Goal: Task Accomplishment & Management: Manage account settings

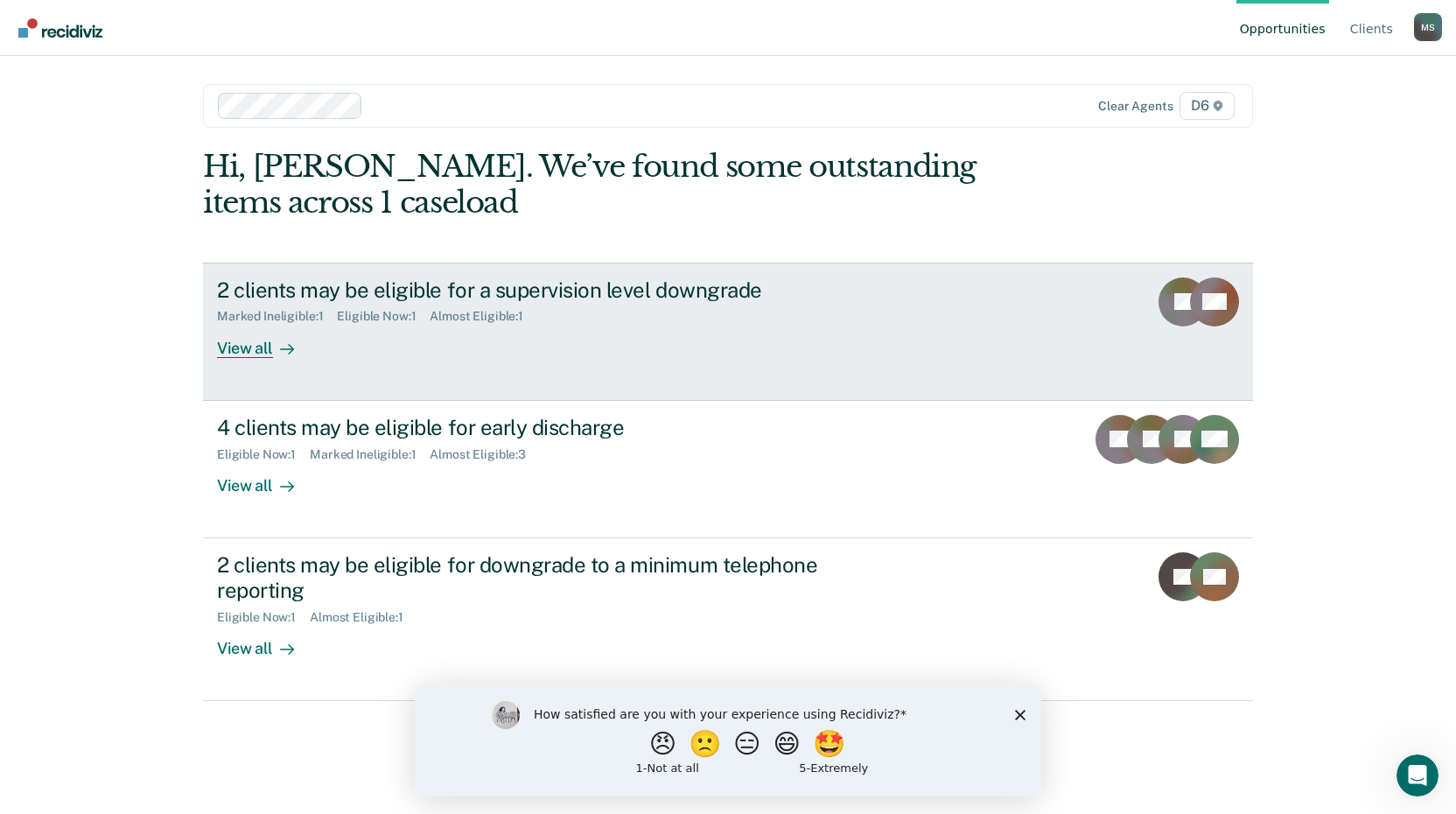
click at [262, 351] on div "View all" at bounding box center [266, 340] width 98 height 34
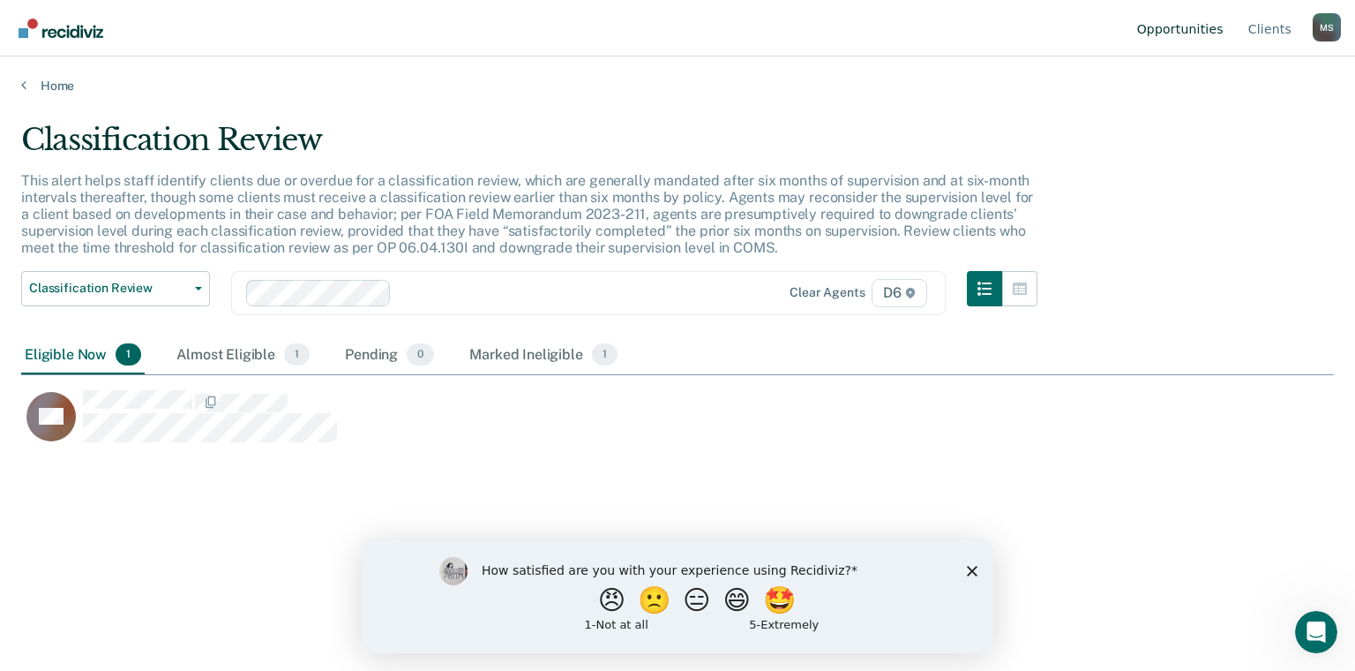
scroll to position [402, 1299]
click at [971, 572] on polygon "Close survey" at bounding box center [972, 570] width 11 height 11
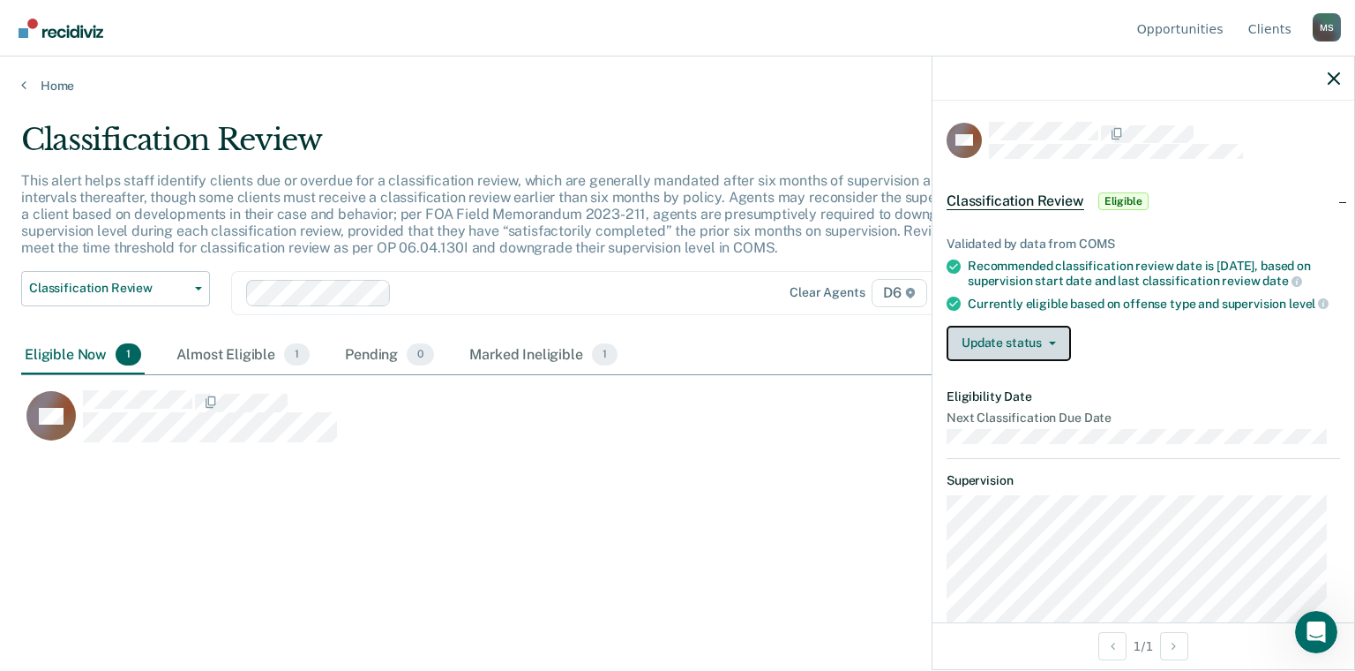
click at [1046, 356] on button "Update status" at bounding box center [1009, 343] width 124 height 35
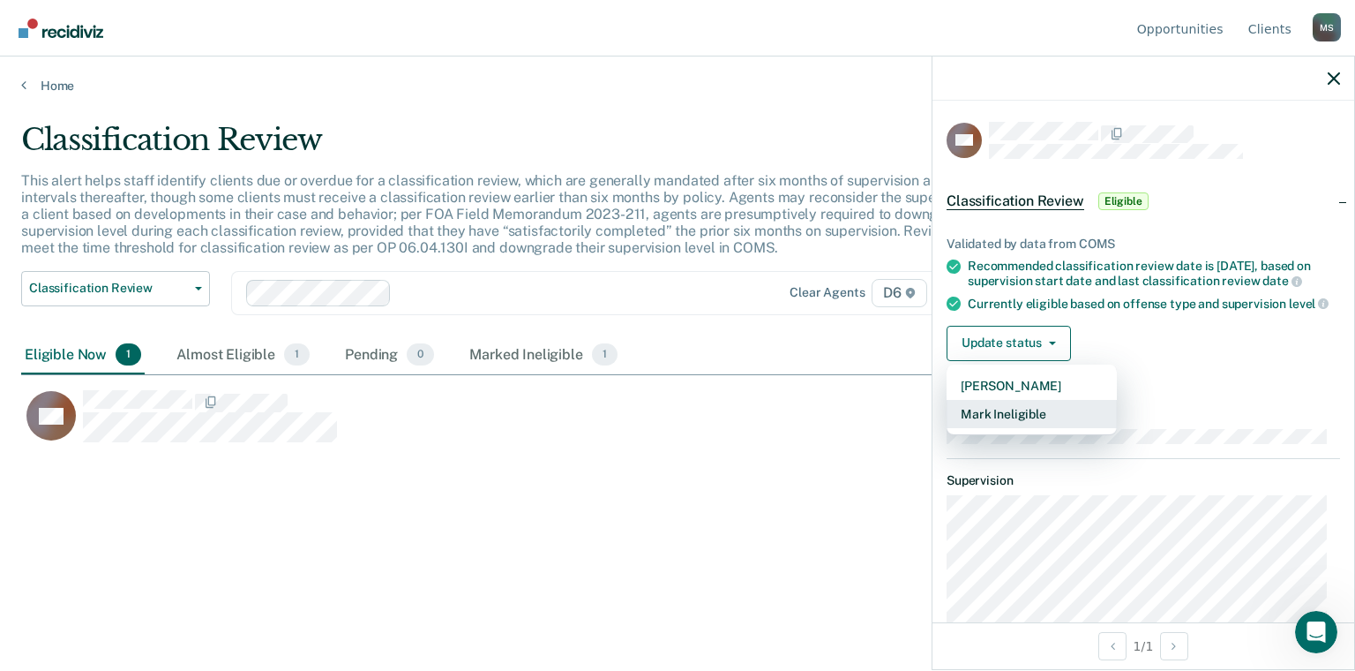
click at [1041, 423] on button "Mark Ineligible" at bounding box center [1032, 414] width 170 height 28
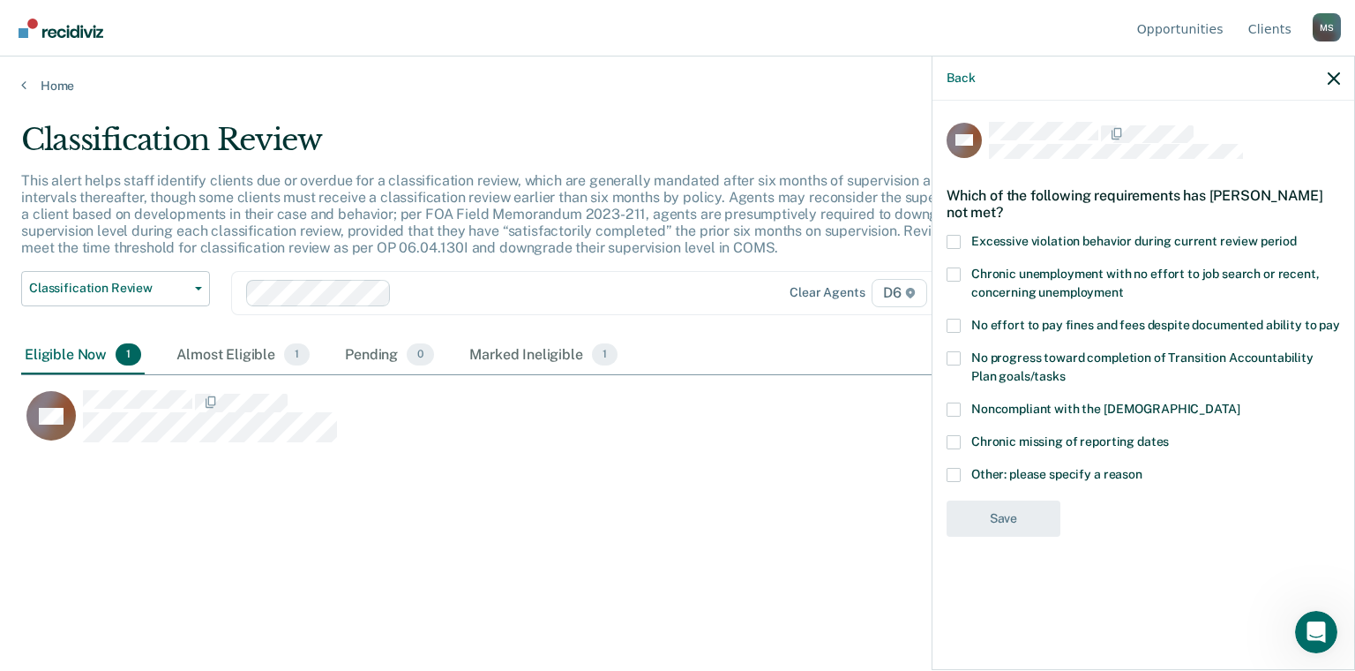
click at [956, 473] on span at bounding box center [954, 475] width 14 height 14
click at [1143, 468] on input "Other: please specify a reason" at bounding box center [1143, 468] width 0 height 0
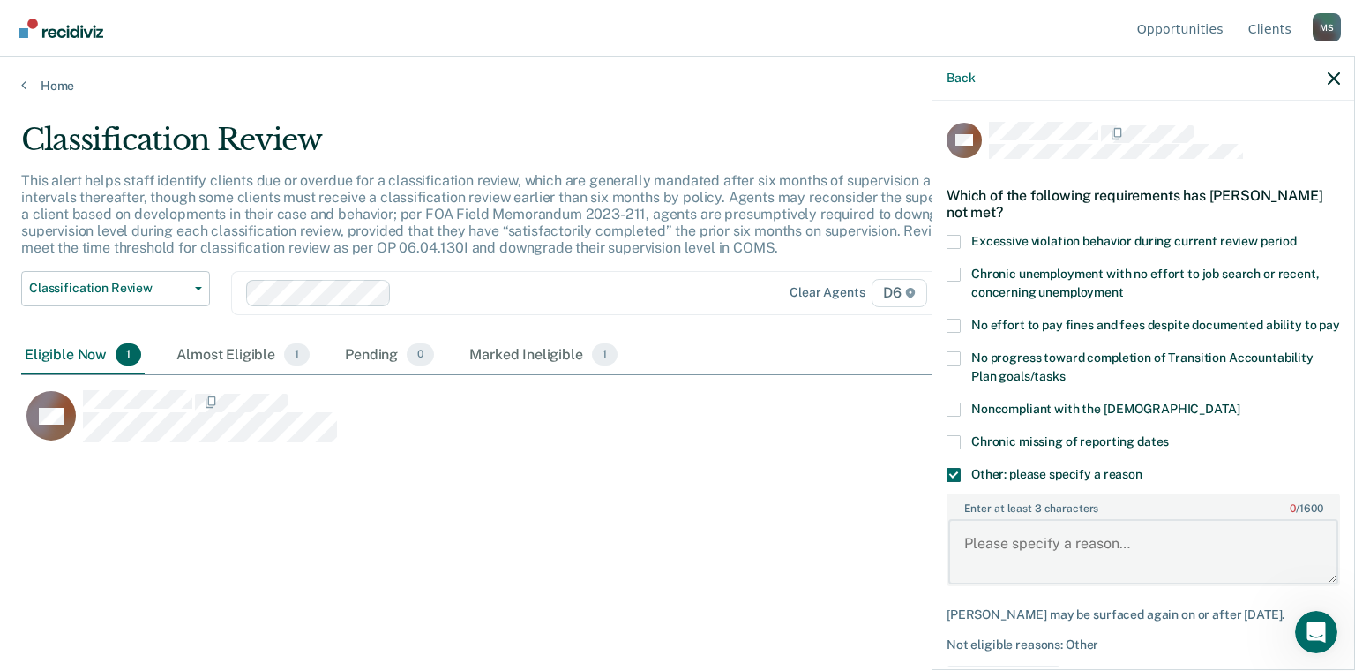
click at [975, 561] on textarea "Enter at least 3 characters 0 / 1600" at bounding box center [1143, 551] width 390 height 65
type textarea "Def on a Delay of Sentence & not eligible for Telephone reporting."
click at [1102, 572] on textarea "Def on a Delay of Sentence & not eligible for Telephone reporting." at bounding box center [1143, 551] width 390 height 65
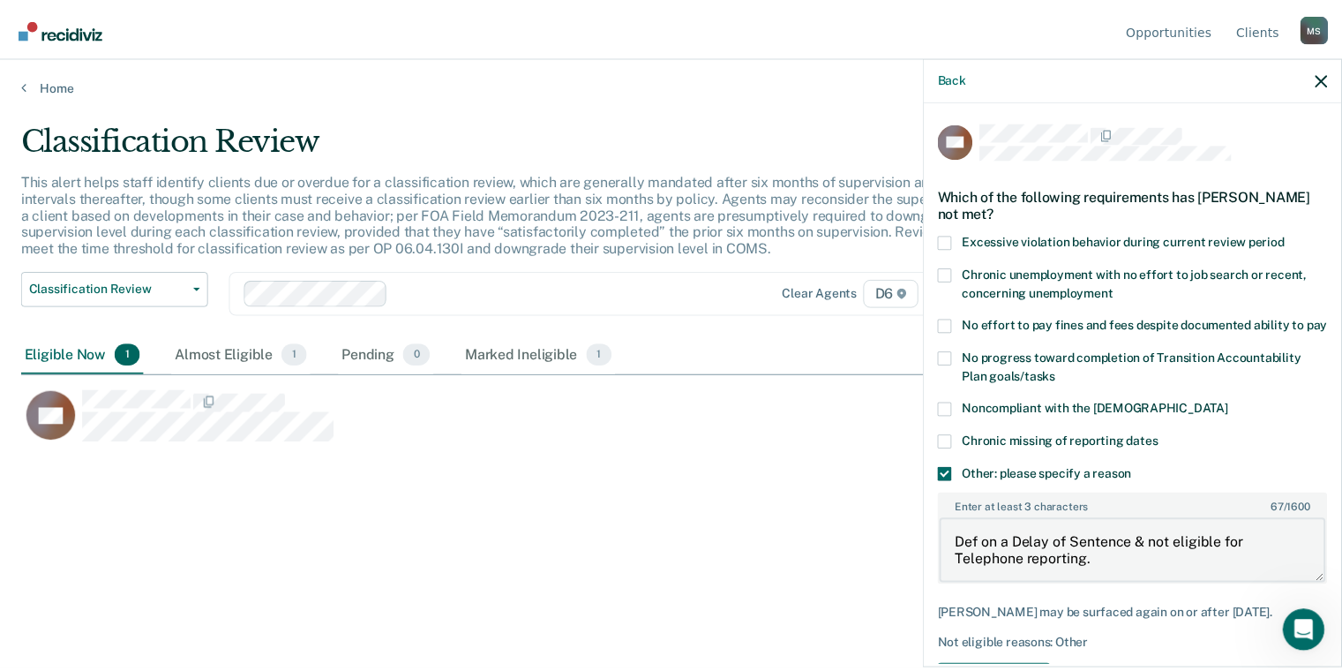
scroll to position [81, 0]
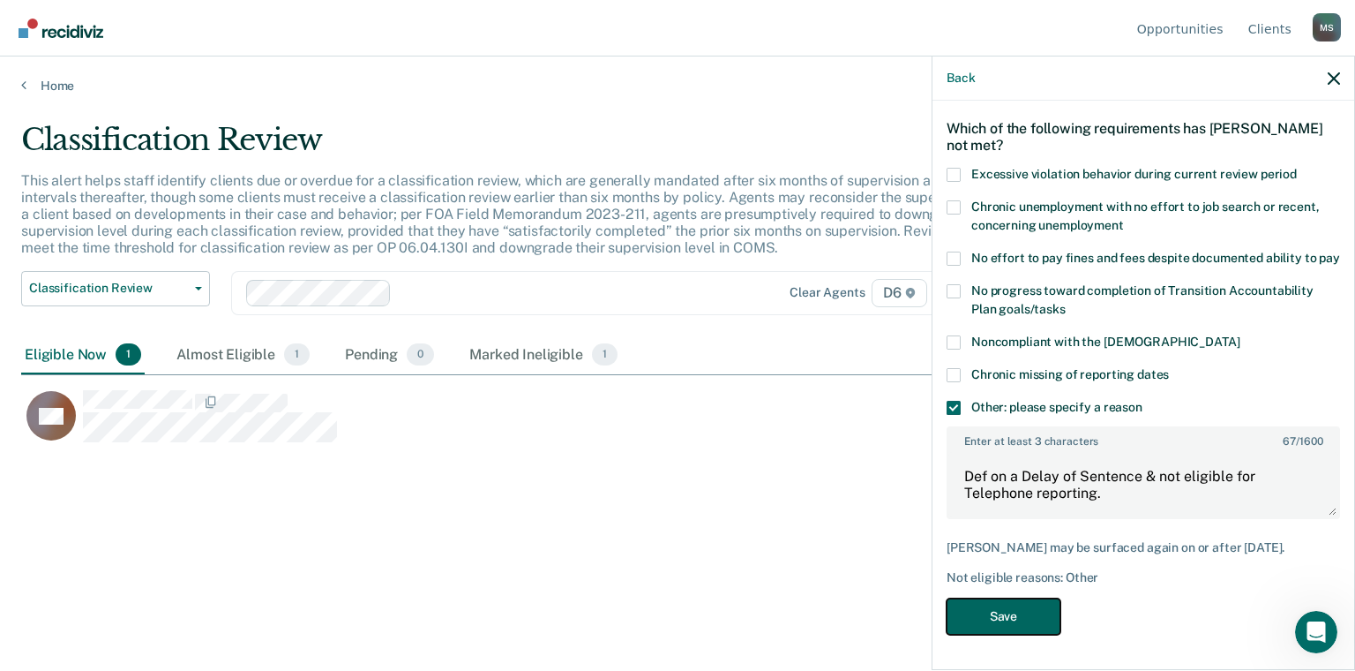
click at [1032, 614] on button "Save" at bounding box center [1004, 616] width 114 height 36
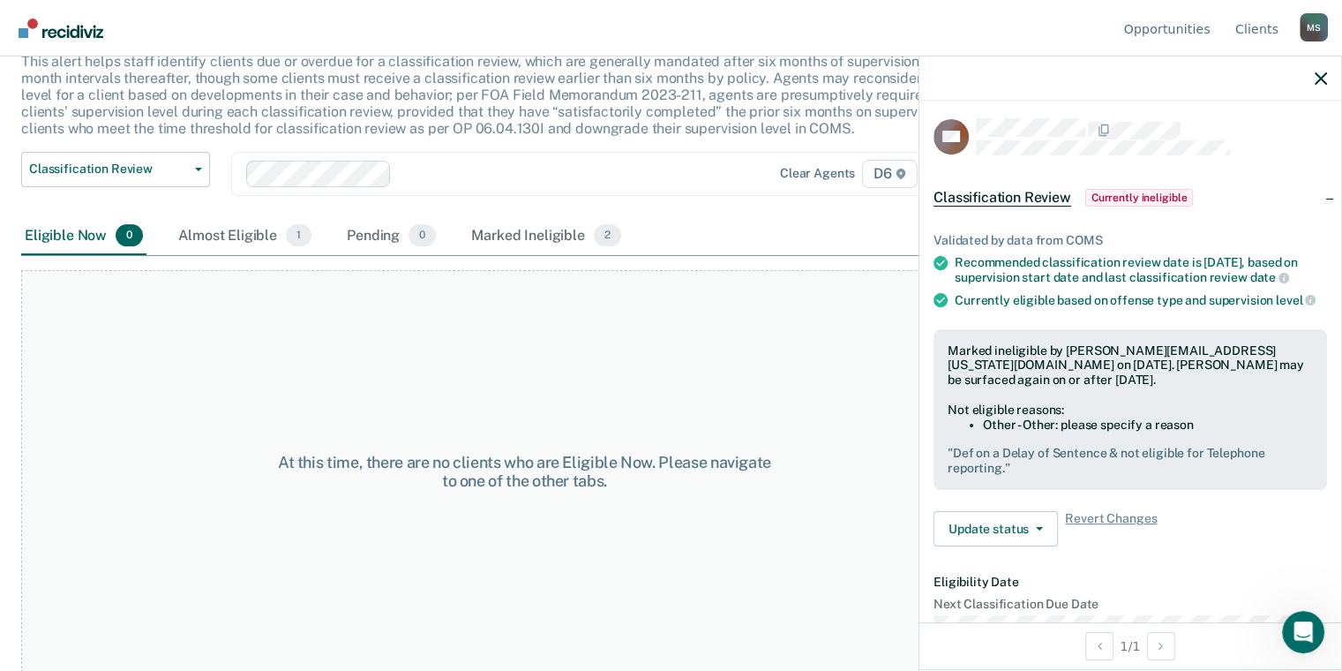
scroll to position [0, 0]
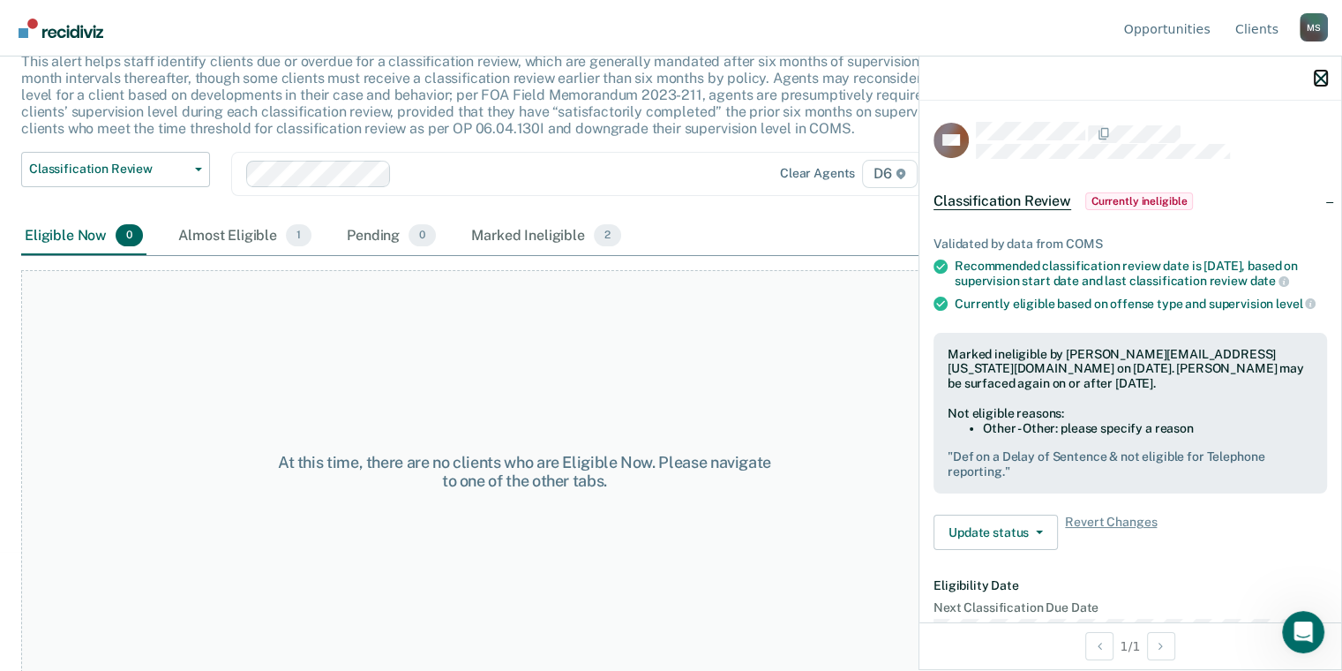
click at [1321, 83] on icon "button" at bounding box center [1321, 78] width 12 height 12
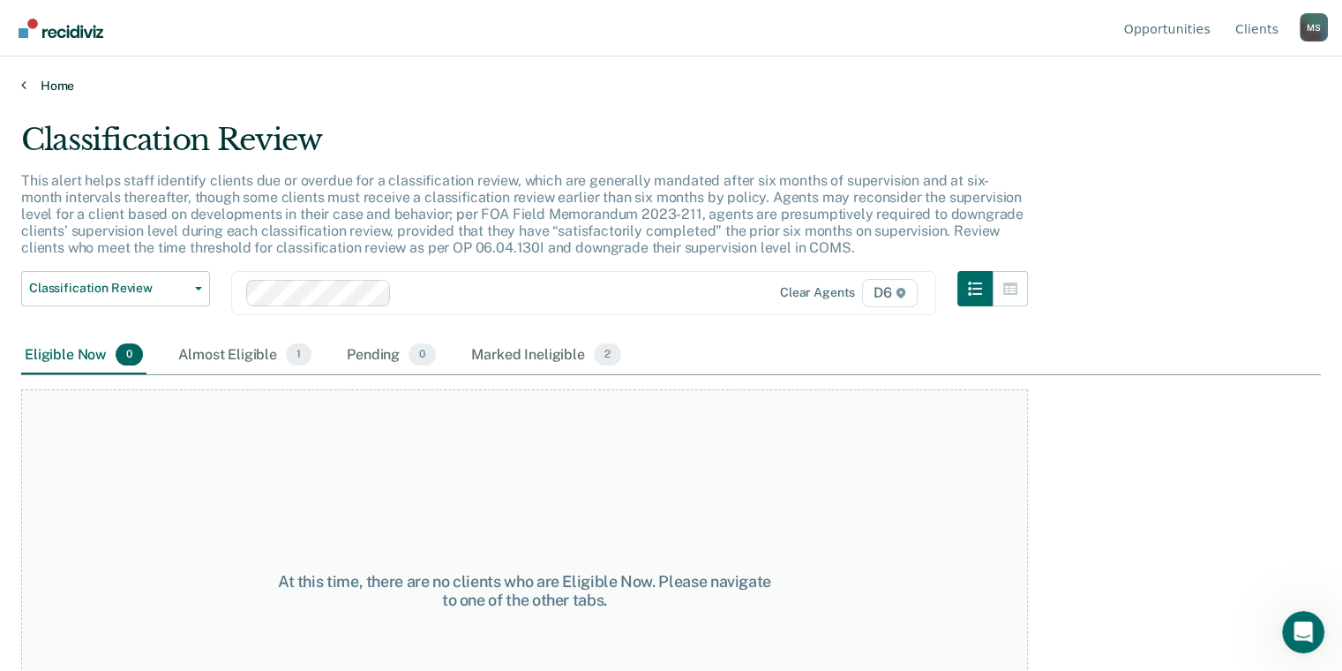
click at [52, 86] on link "Home" at bounding box center [671, 86] width 1300 height 16
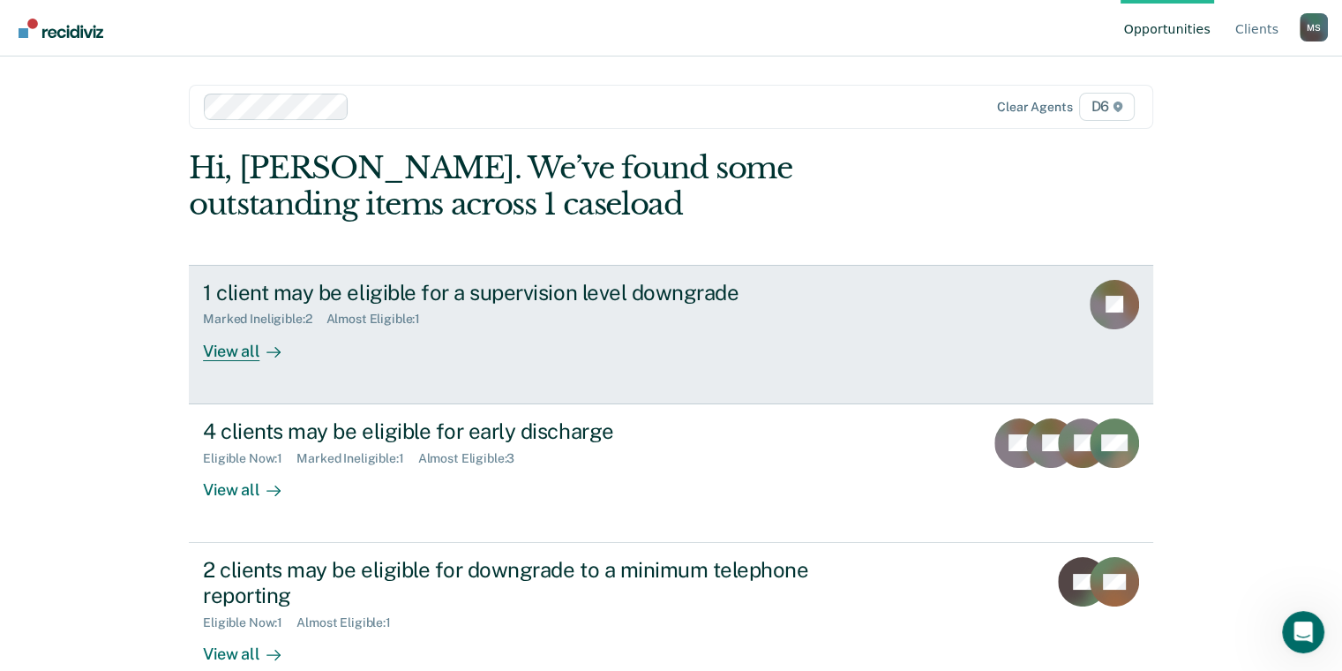
click at [390, 322] on div "Almost Eligible : 1" at bounding box center [380, 318] width 109 height 15
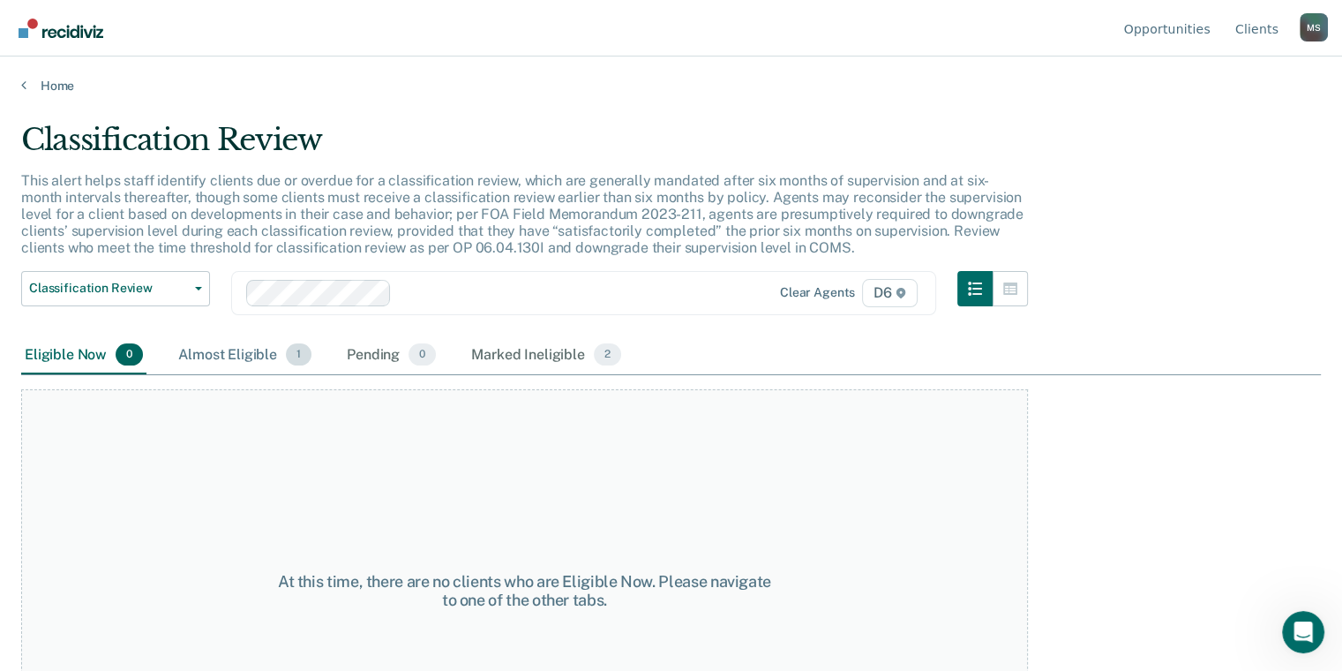
click at [234, 356] on div "Almost Eligible 1" at bounding box center [245, 355] width 140 height 39
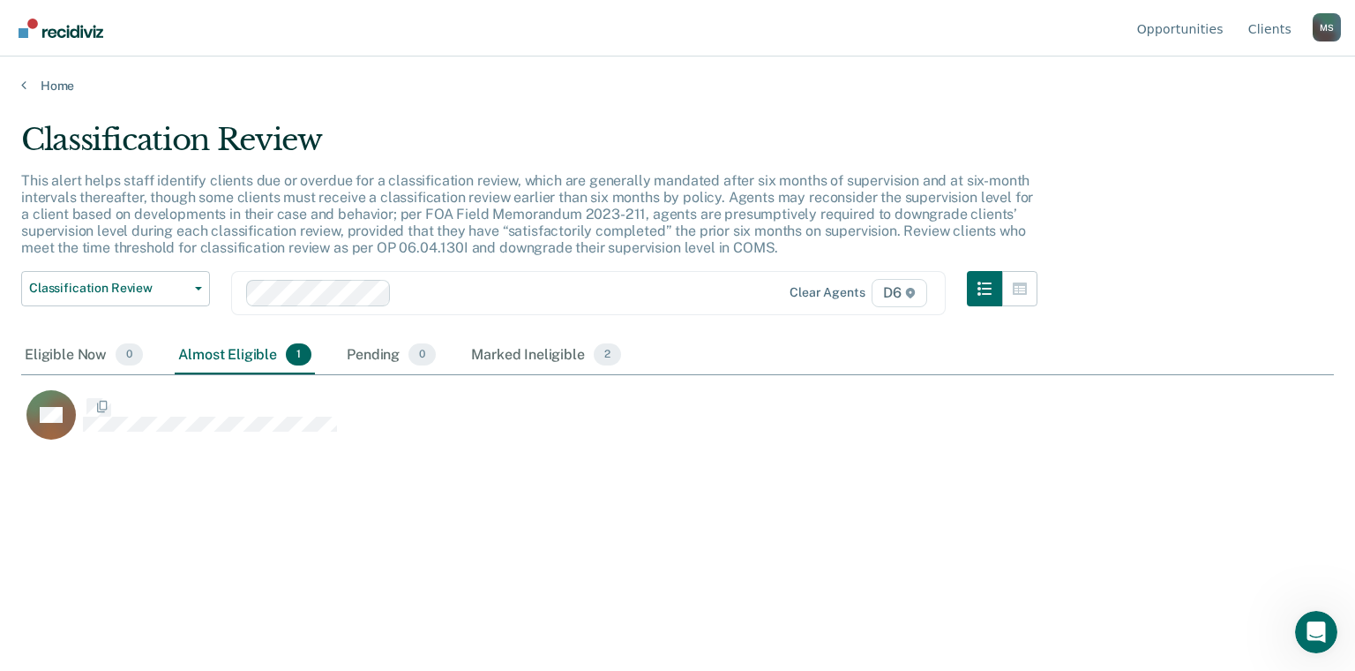
scroll to position [402, 1299]
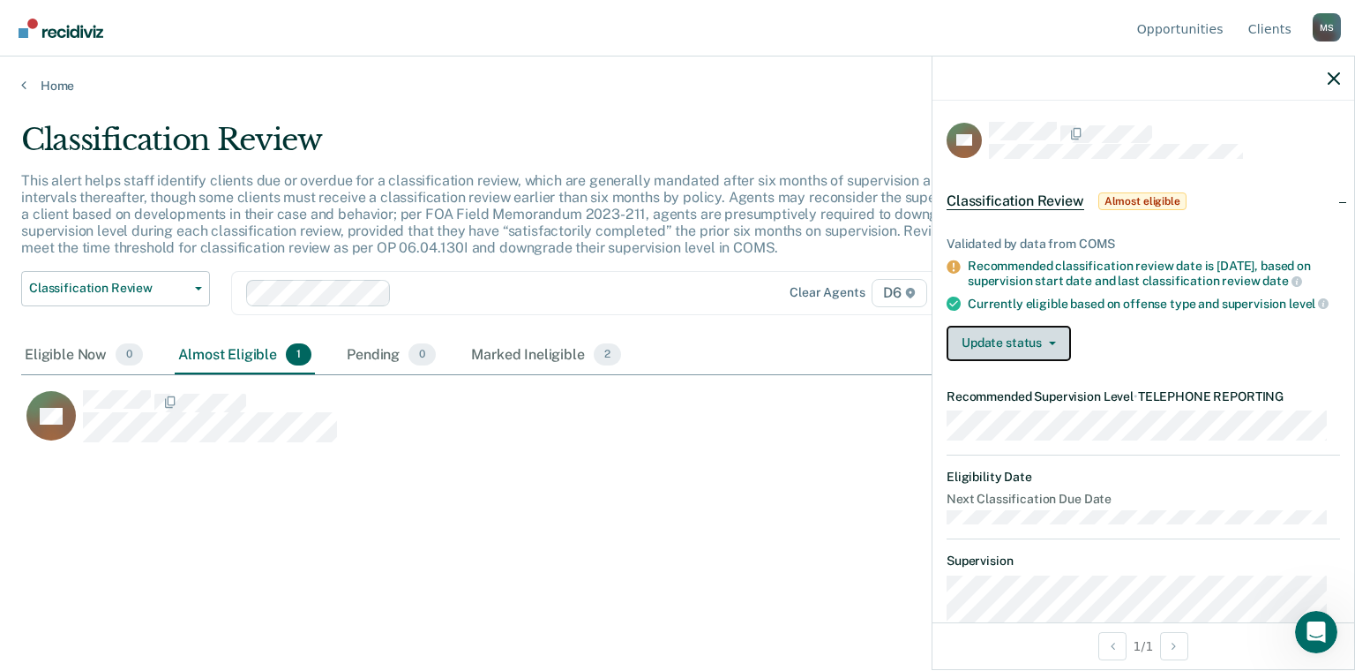
click at [1053, 345] on icon "button" at bounding box center [1052, 343] width 7 height 4
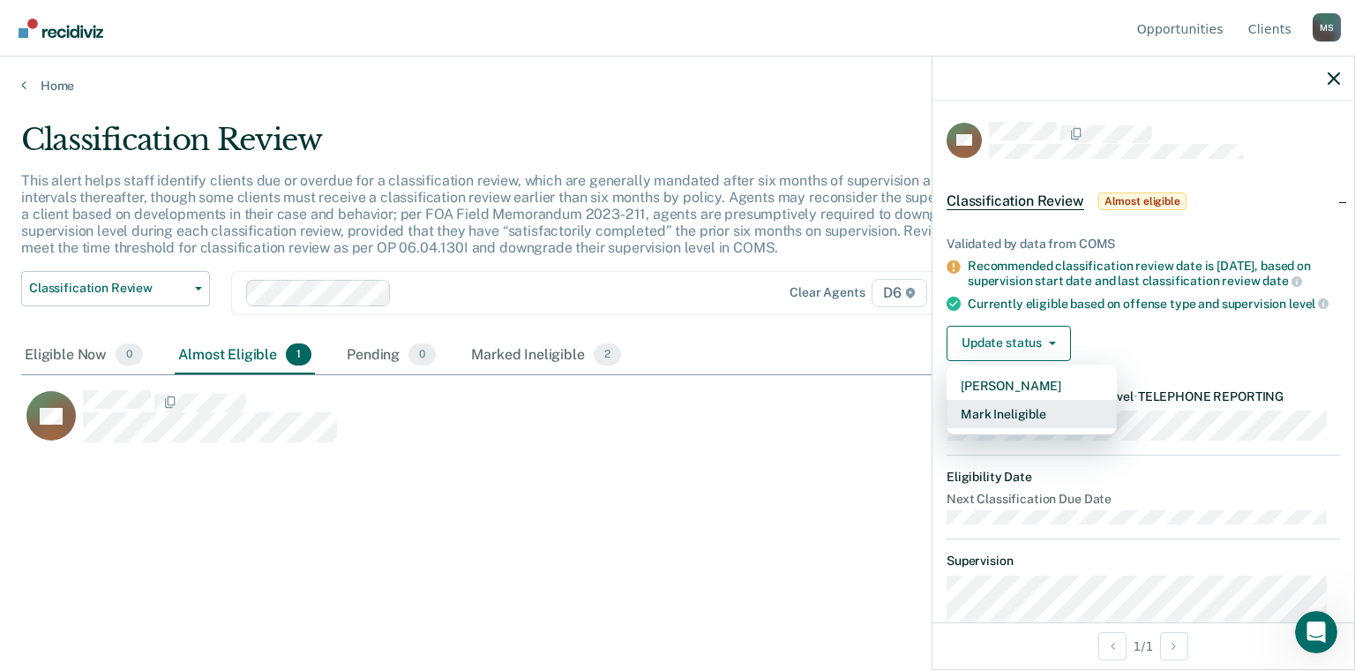
click at [1010, 427] on button "Mark Ineligible" at bounding box center [1032, 414] width 170 height 28
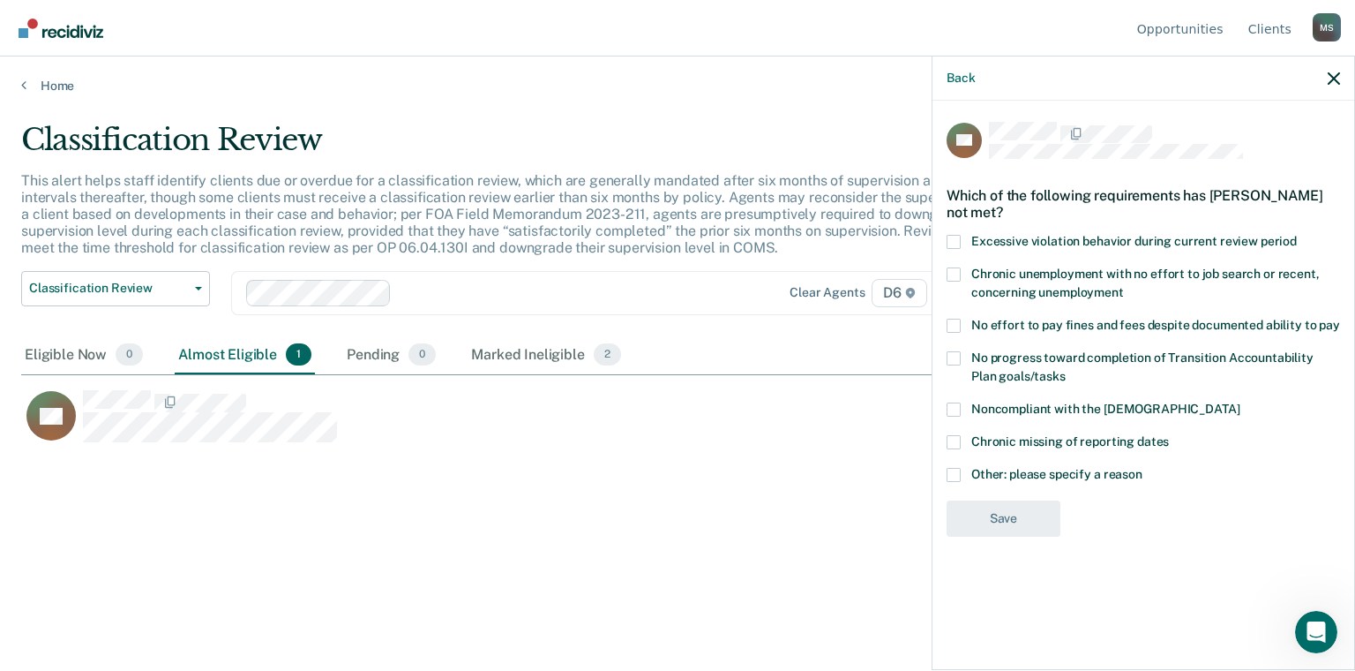
click at [955, 468] on span at bounding box center [954, 475] width 14 height 14
click at [1143, 468] on input "Other: please specify a reason" at bounding box center [1143, 468] width 0 height 0
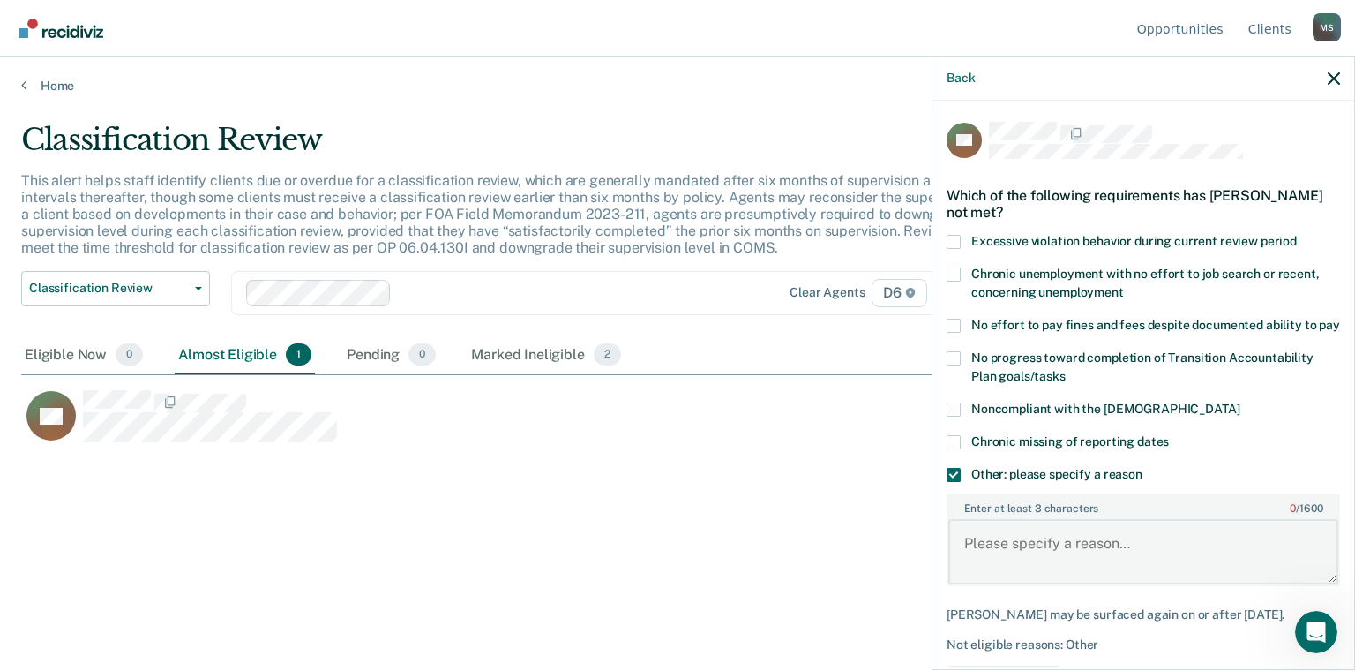
click at [974, 557] on textarea "Enter at least 3 characters 0 / 1600" at bounding box center [1143, 551] width 390 height 65
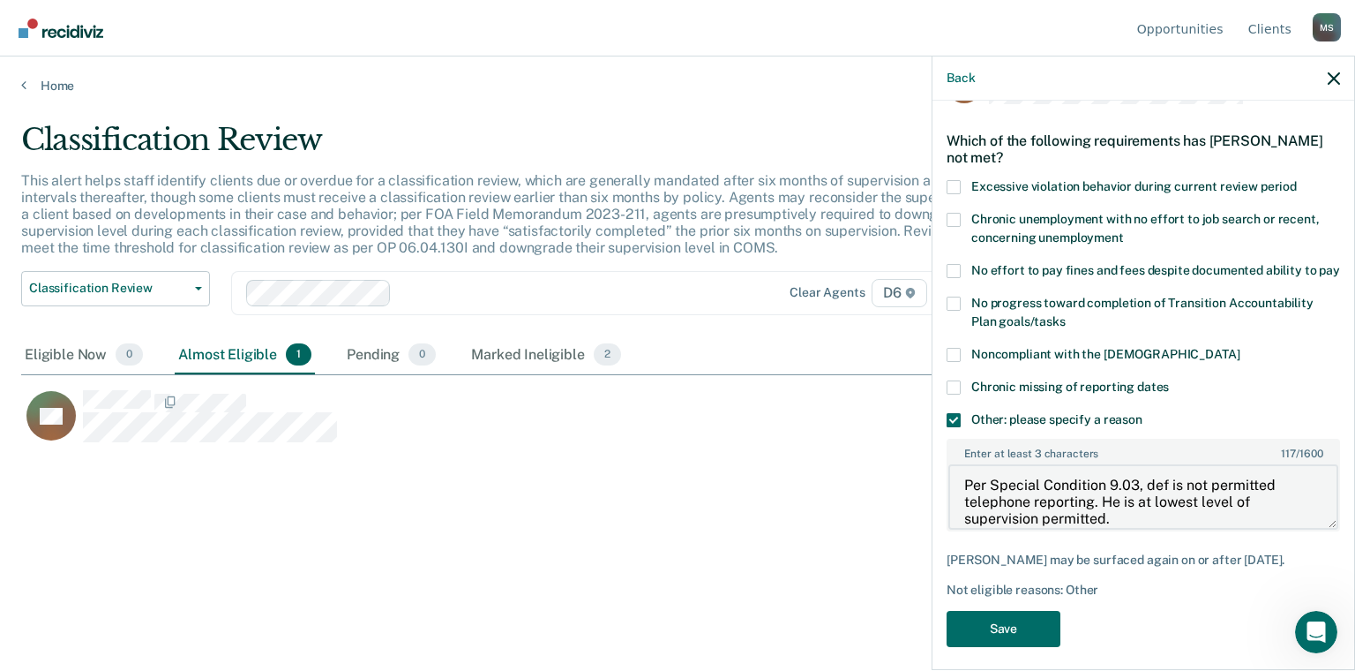
scroll to position [81, 0]
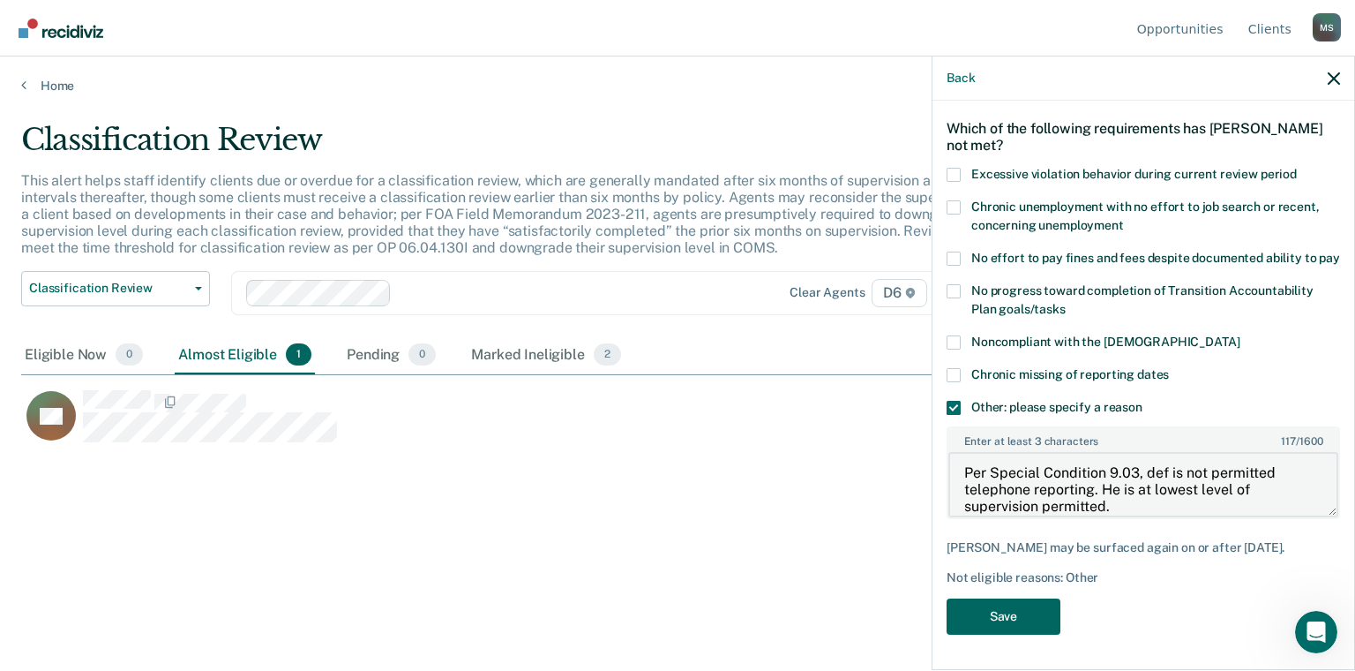
type textarea "Per Special Condition 9.03, def is not permitted telephone reporting. He is at …"
click at [1031, 625] on button "Save" at bounding box center [1004, 616] width 114 height 36
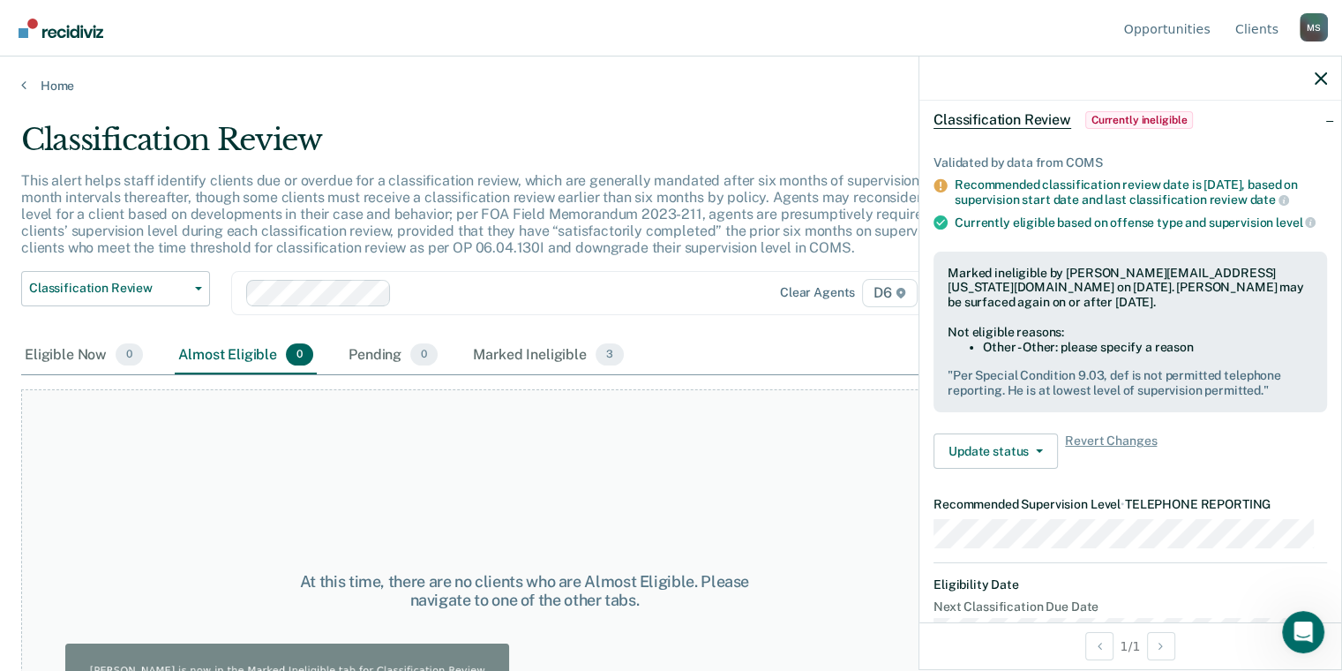
click at [1330, 76] on div at bounding box center [1130, 78] width 422 height 44
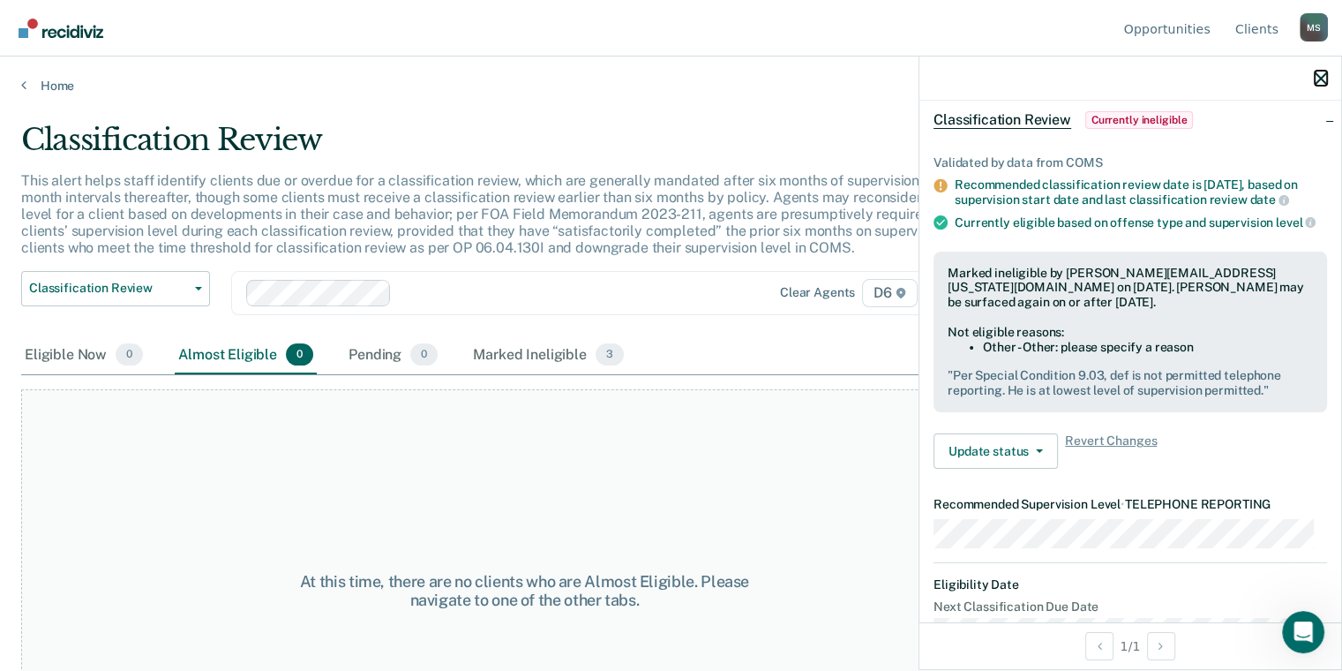
click at [1316, 74] on icon "button" at bounding box center [1321, 78] width 12 height 12
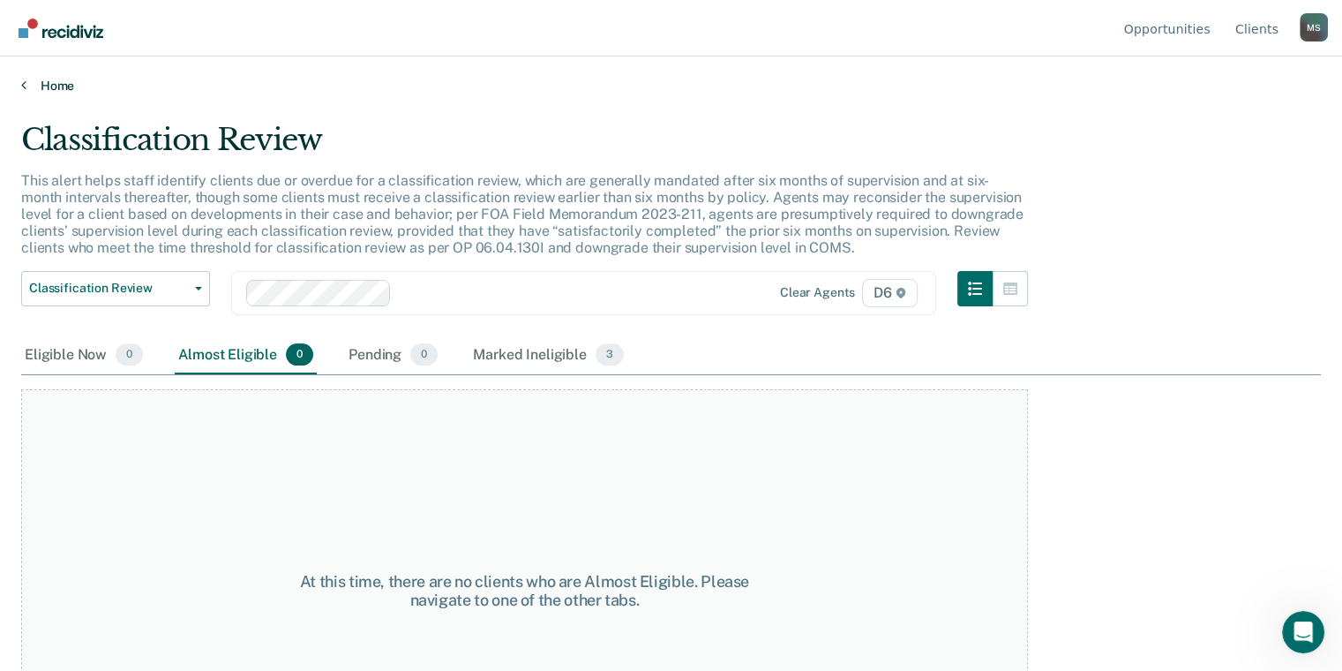
click at [25, 85] on icon at bounding box center [23, 85] width 5 height 14
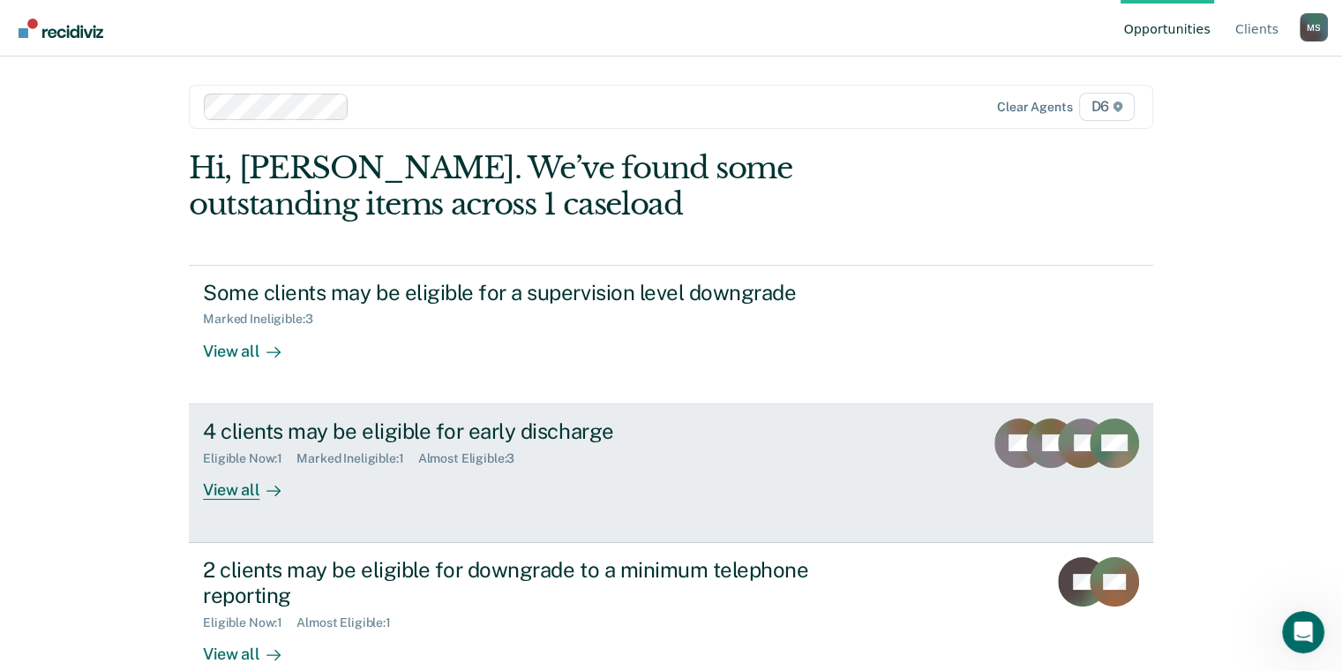
click at [238, 494] on div "View all" at bounding box center [252, 482] width 99 height 34
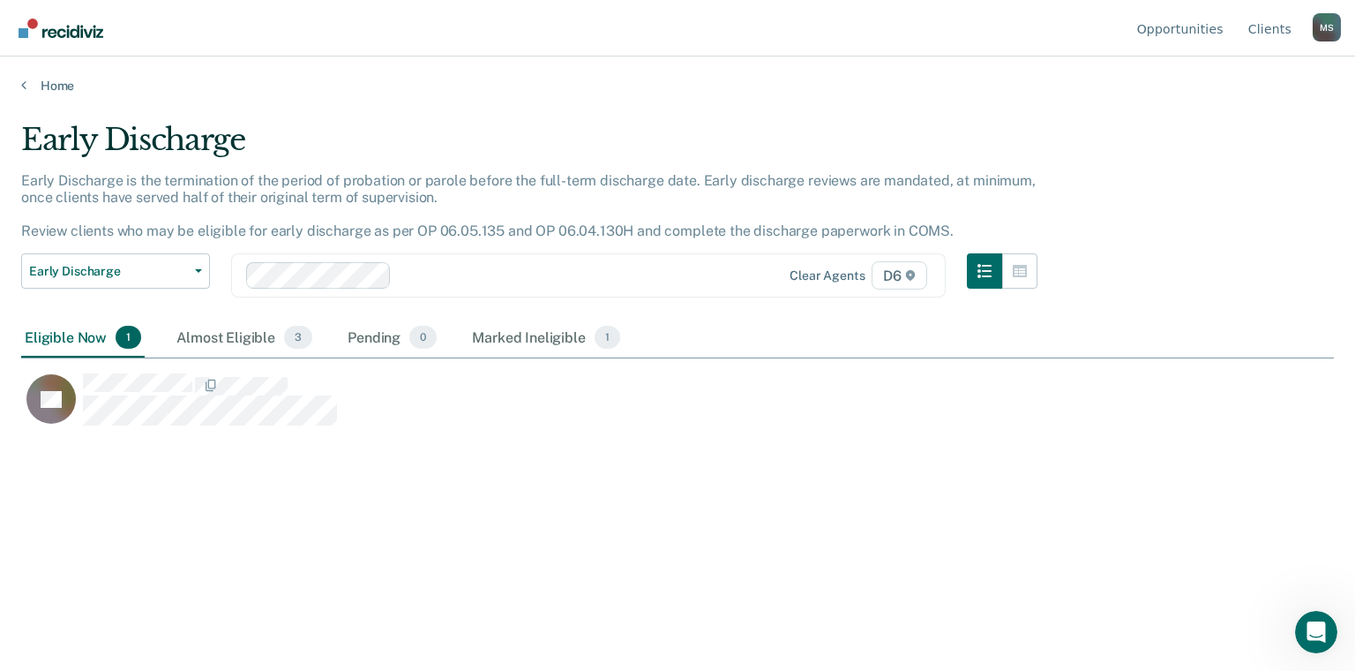
scroll to position [402, 1299]
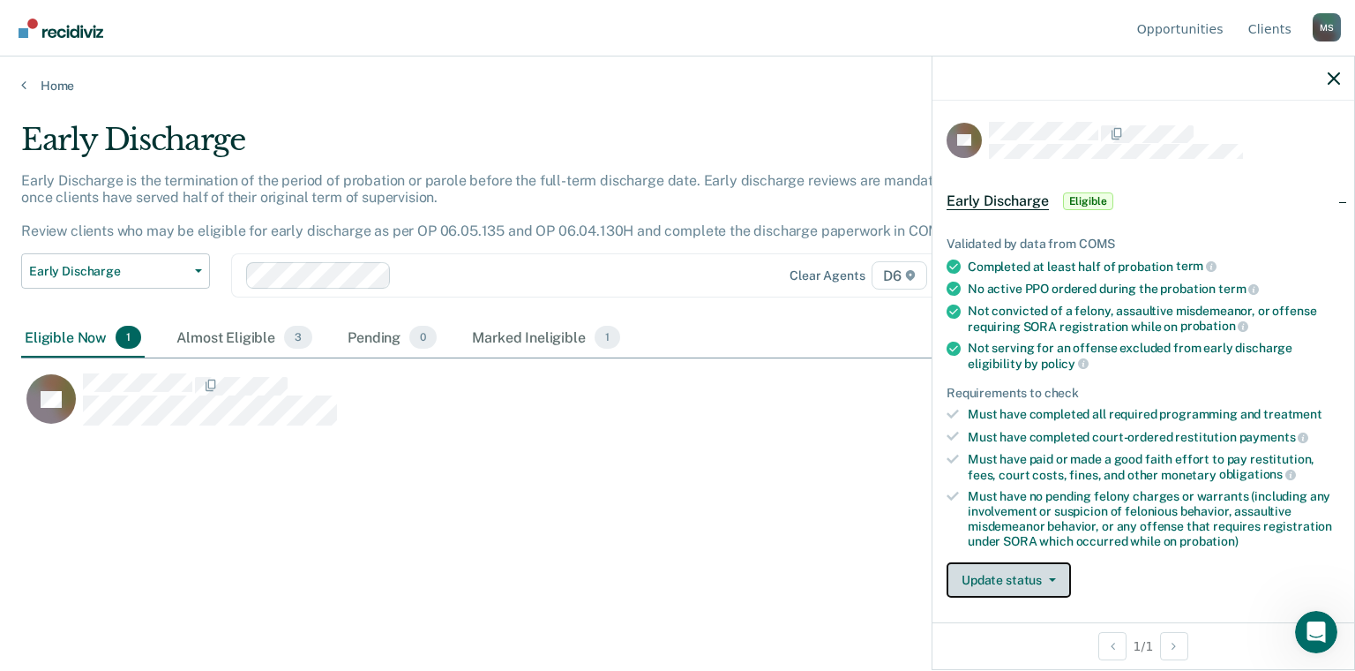
click at [978, 582] on button "Update status" at bounding box center [1009, 579] width 124 height 35
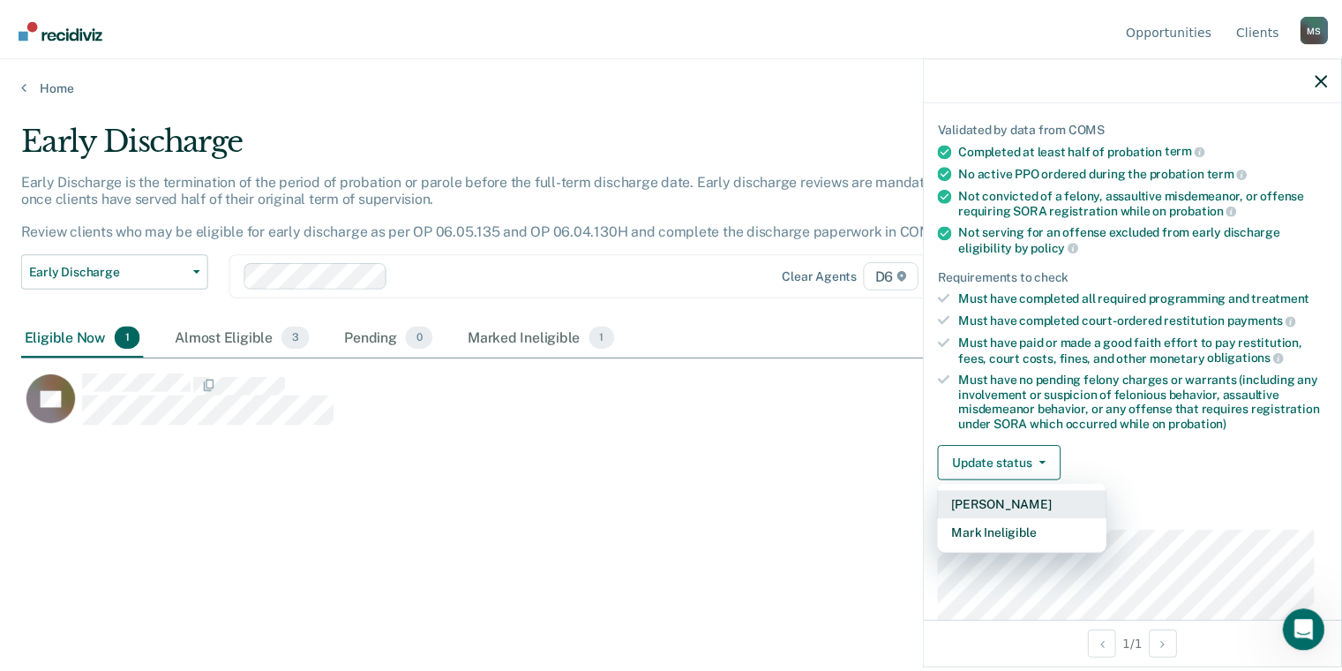
scroll to position [265, 0]
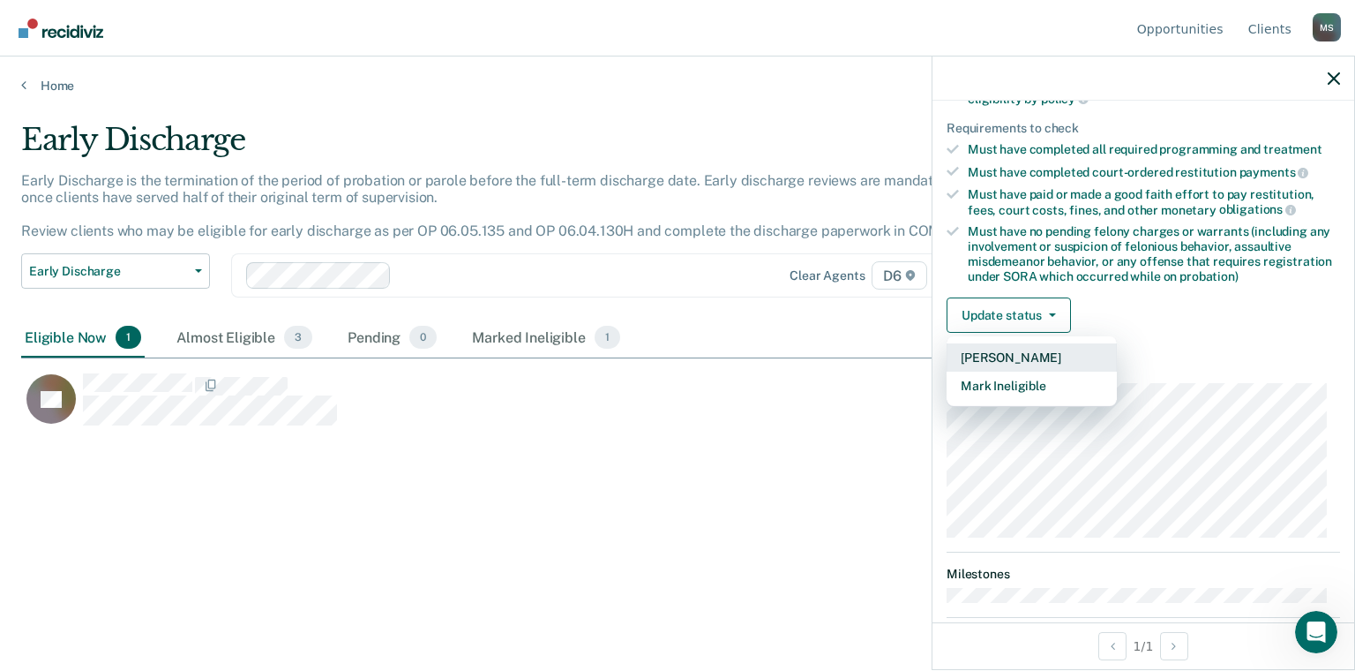
click at [1041, 356] on button "[PERSON_NAME]" at bounding box center [1032, 357] width 170 height 28
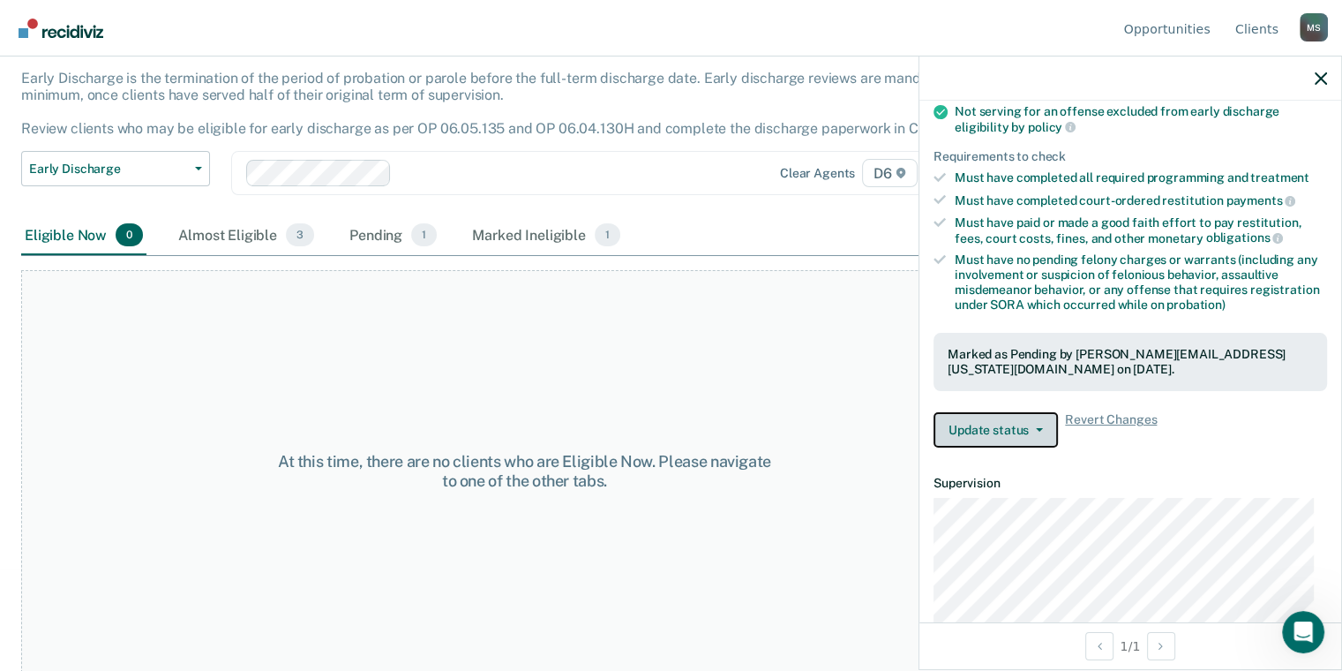
scroll to position [444, 0]
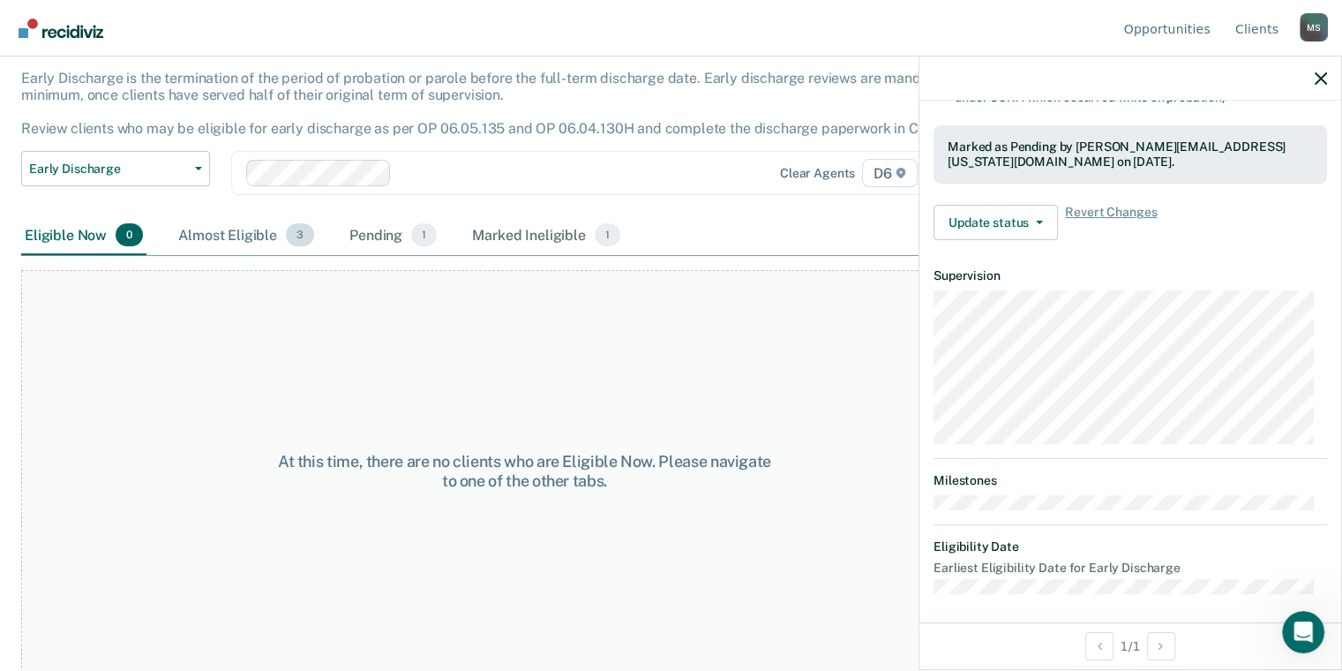
click at [235, 233] on div "Almost Eligible 3" at bounding box center [246, 235] width 143 height 39
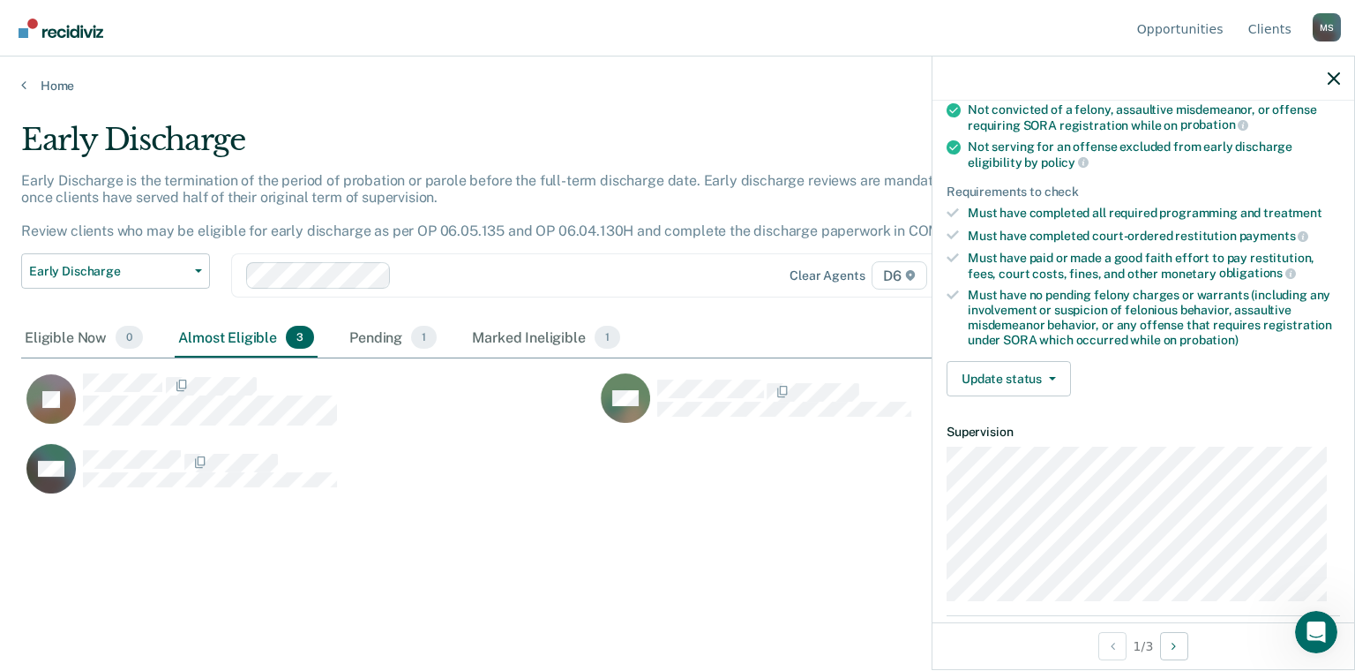
scroll to position [181, 0]
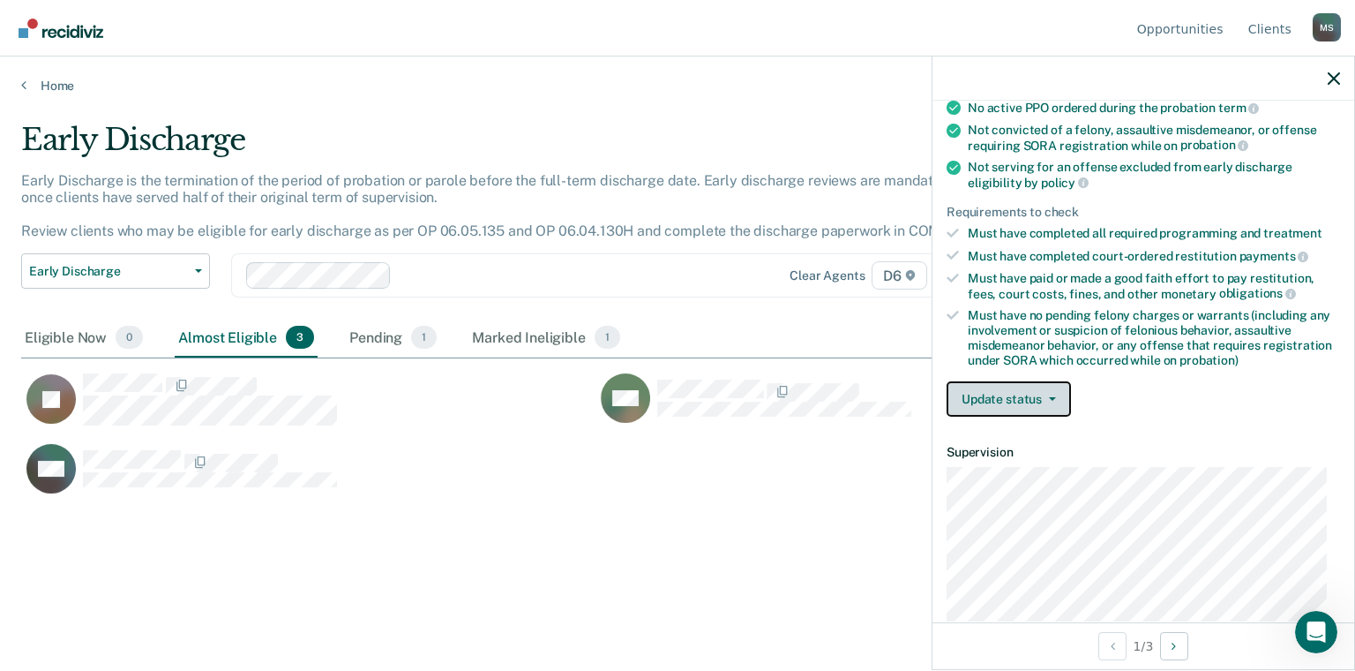
click at [981, 381] on button "Update status" at bounding box center [1009, 398] width 124 height 35
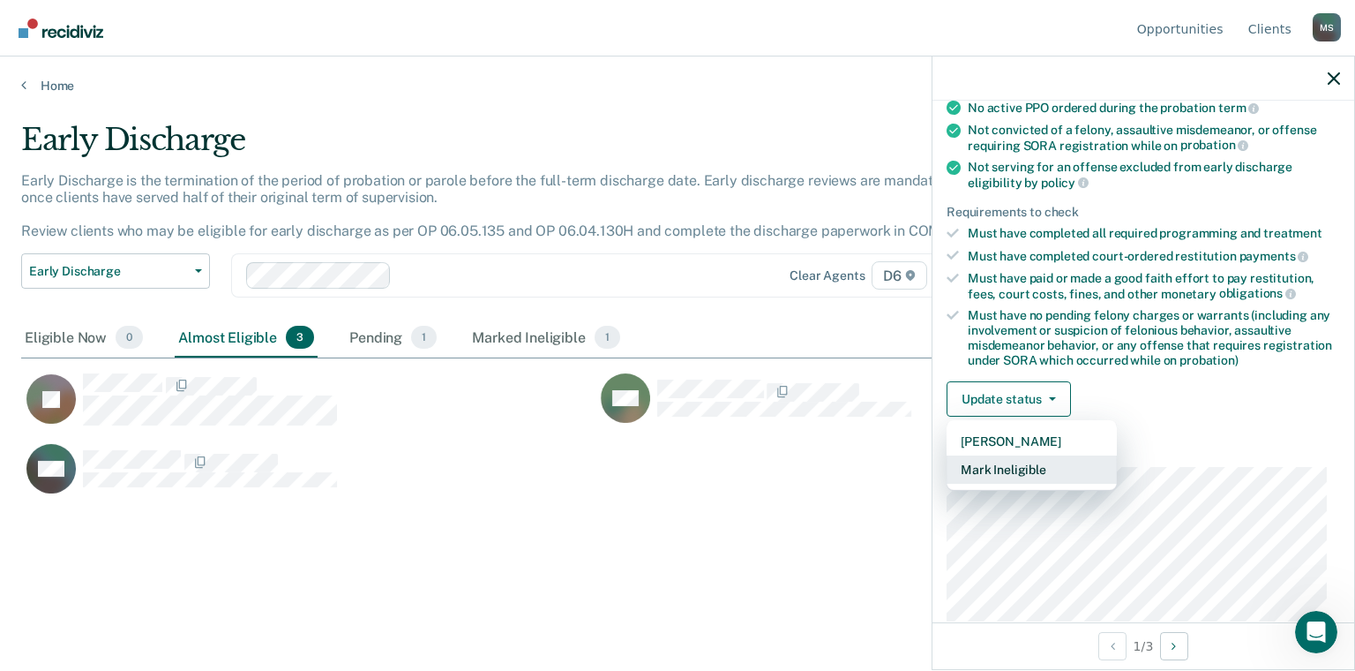
click at [999, 461] on button "Mark Ineligible" at bounding box center [1032, 469] width 170 height 28
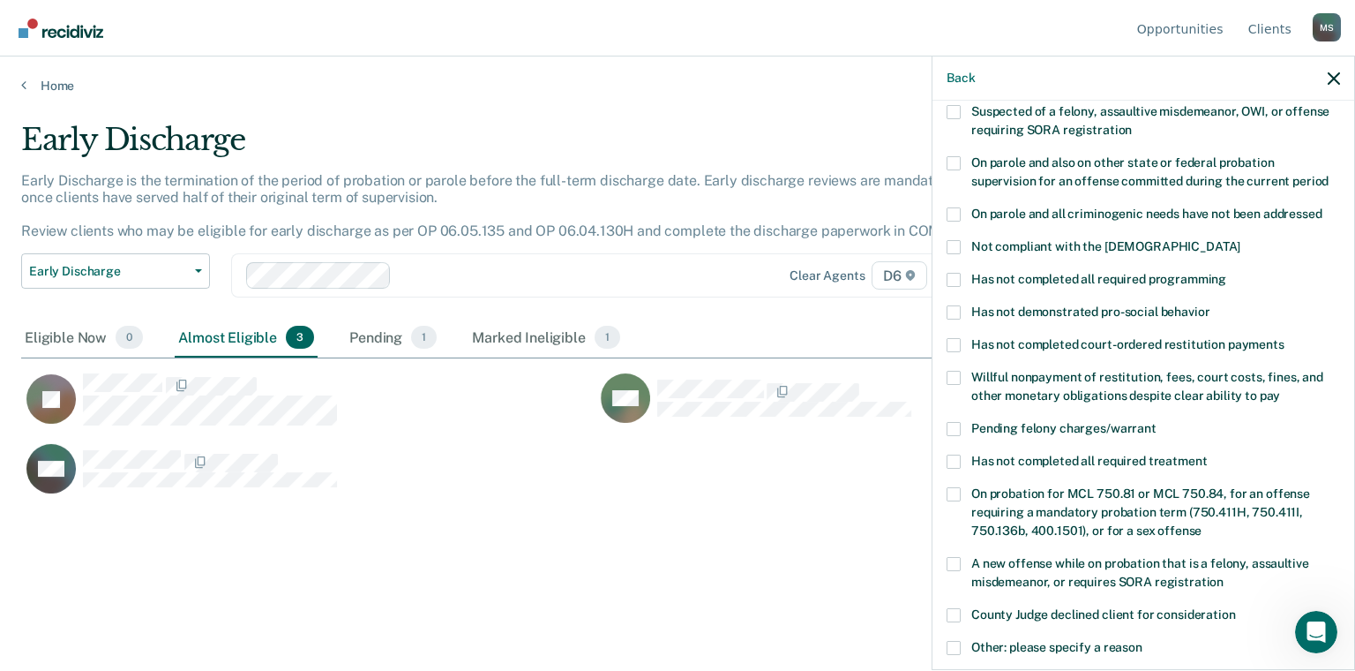
scroll to position [0, 0]
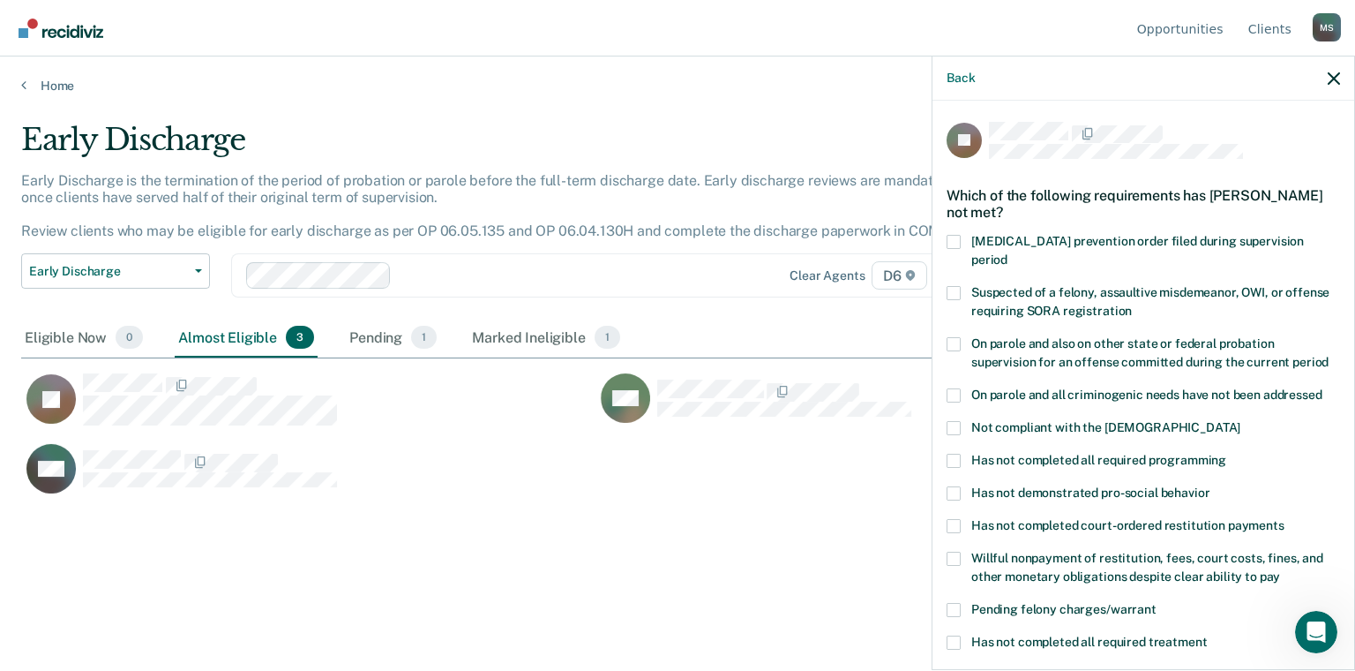
click at [959, 453] on span at bounding box center [954, 460] width 14 height 14
click at [1226, 453] on input "Has not completed all required programming" at bounding box center [1226, 453] width 0 height 0
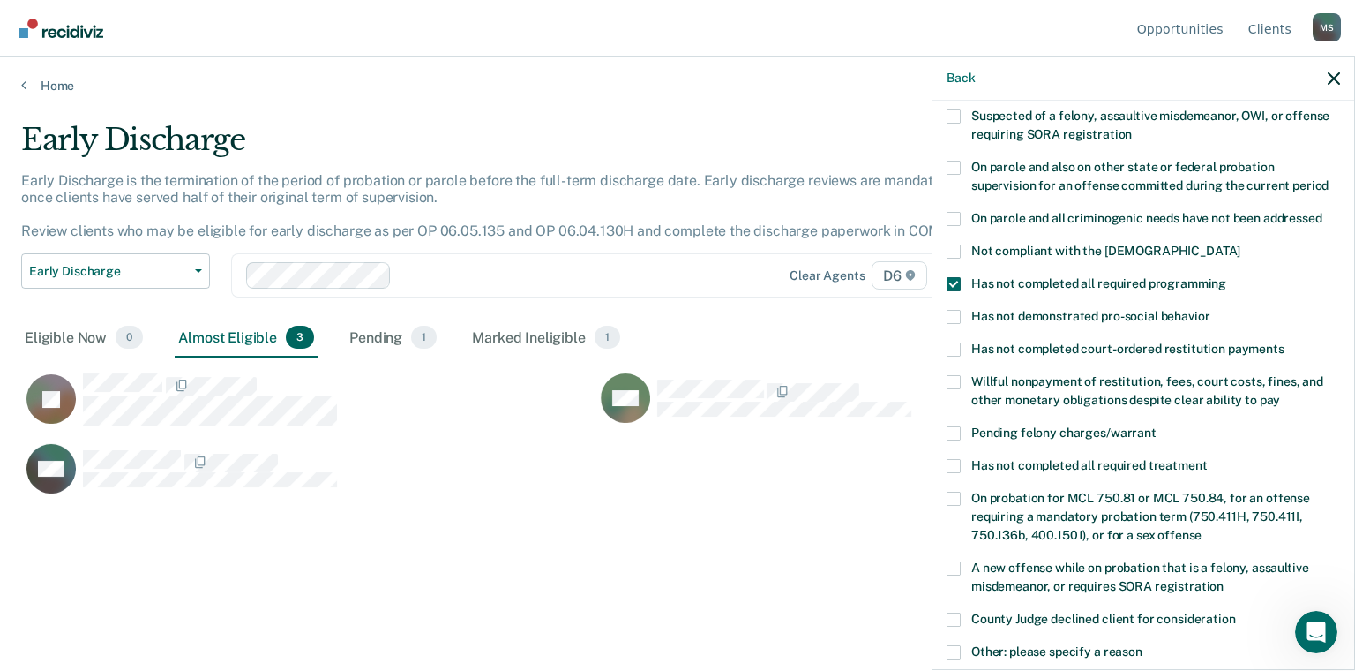
click at [956, 459] on span at bounding box center [954, 466] width 14 height 14
click at [1207, 459] on input "Has not completed all required treatment" at bounding box center [1207, 459] width 0 height 0
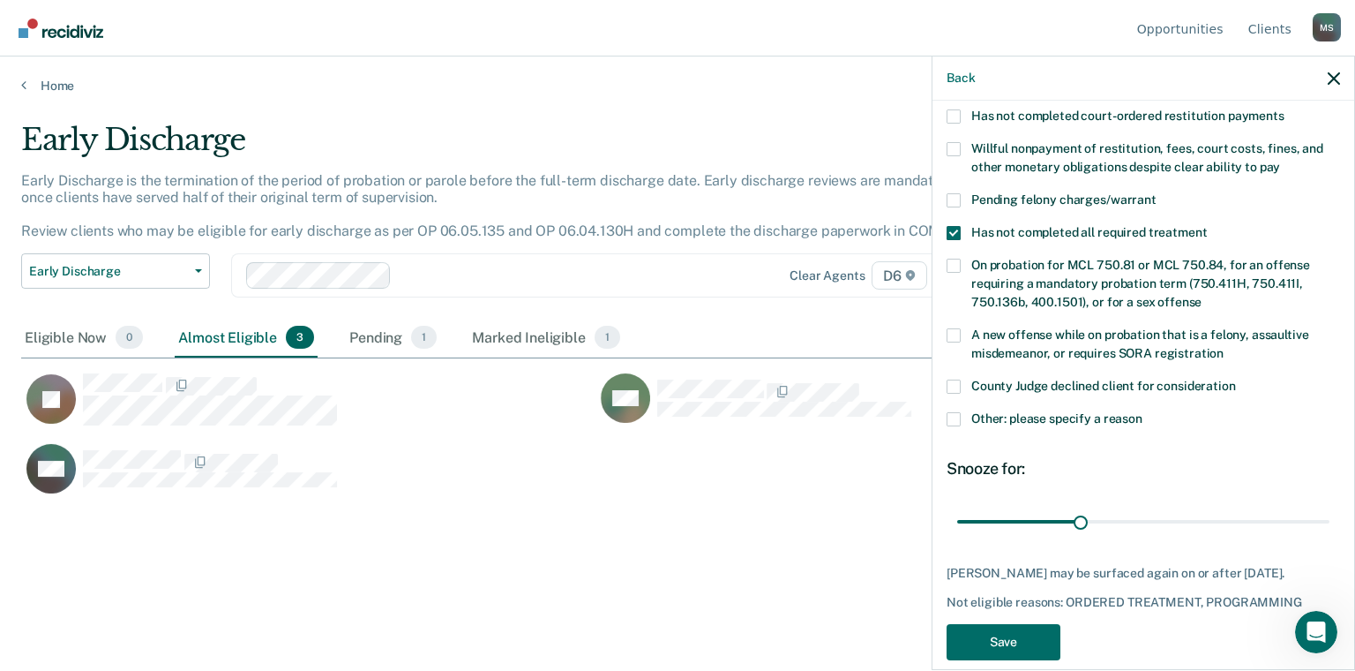
scroll to position [414, 0]
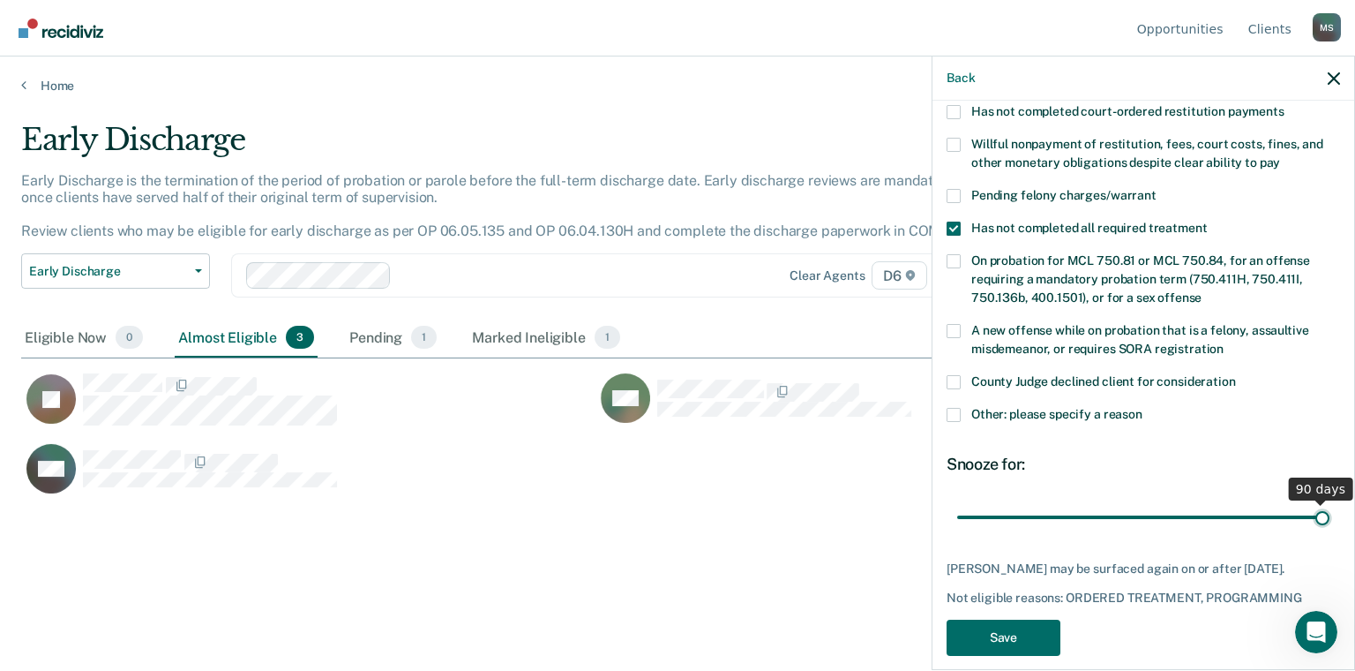
drag, startPoint x: 1076, startPoint y: 498, endPoint x: 1313, endPoint y: 491, distance: 236.6
type input "90"
click at [1313, 502] on input "range" at bounding box center [1143, 517] width 372 height 31
click at [1008, 619] on button "Save" at bounding box center [1004, 637] width 114 height 36
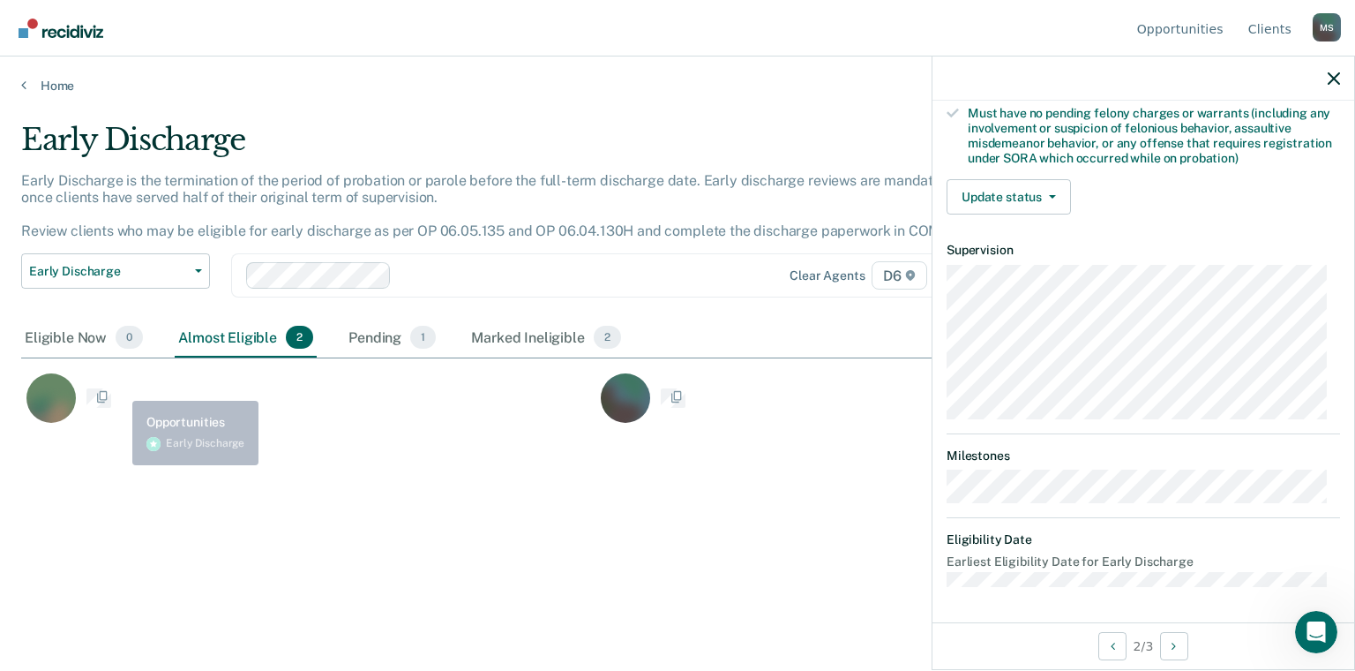
scroll to position [377, 0]
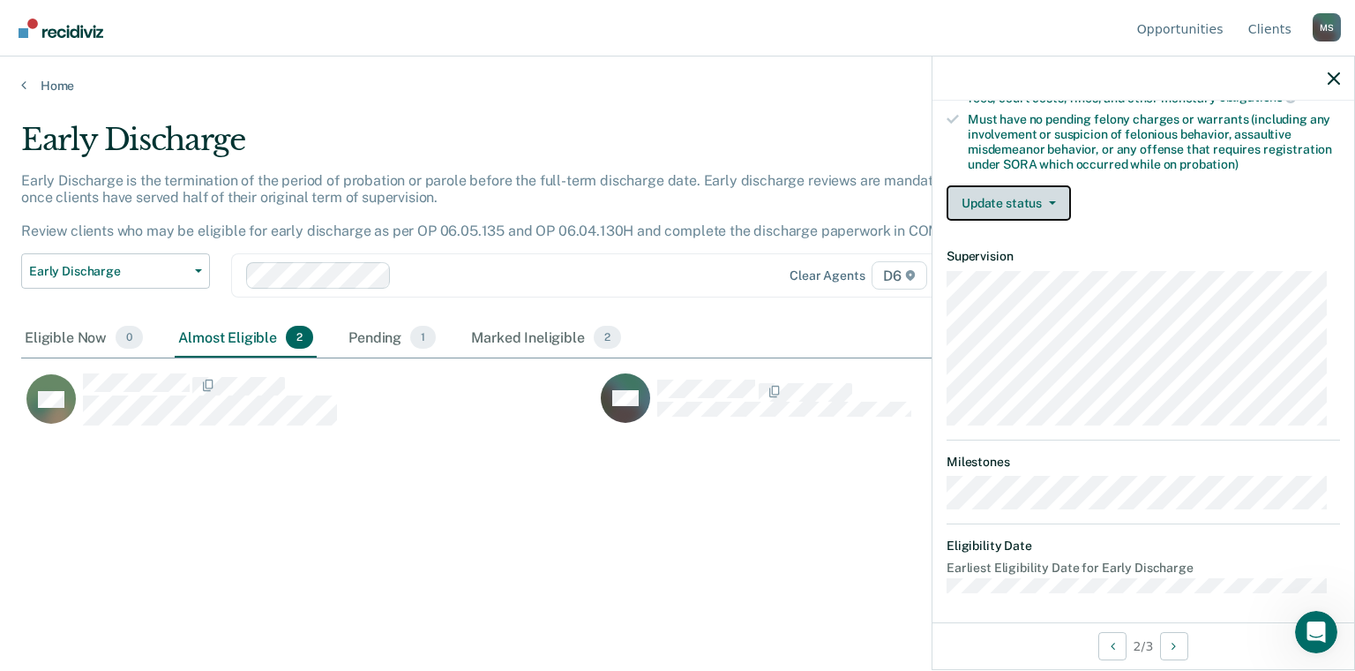
click at [1049, 201] on icon "button" at bounding box center [1052, 203] width 7 height 4
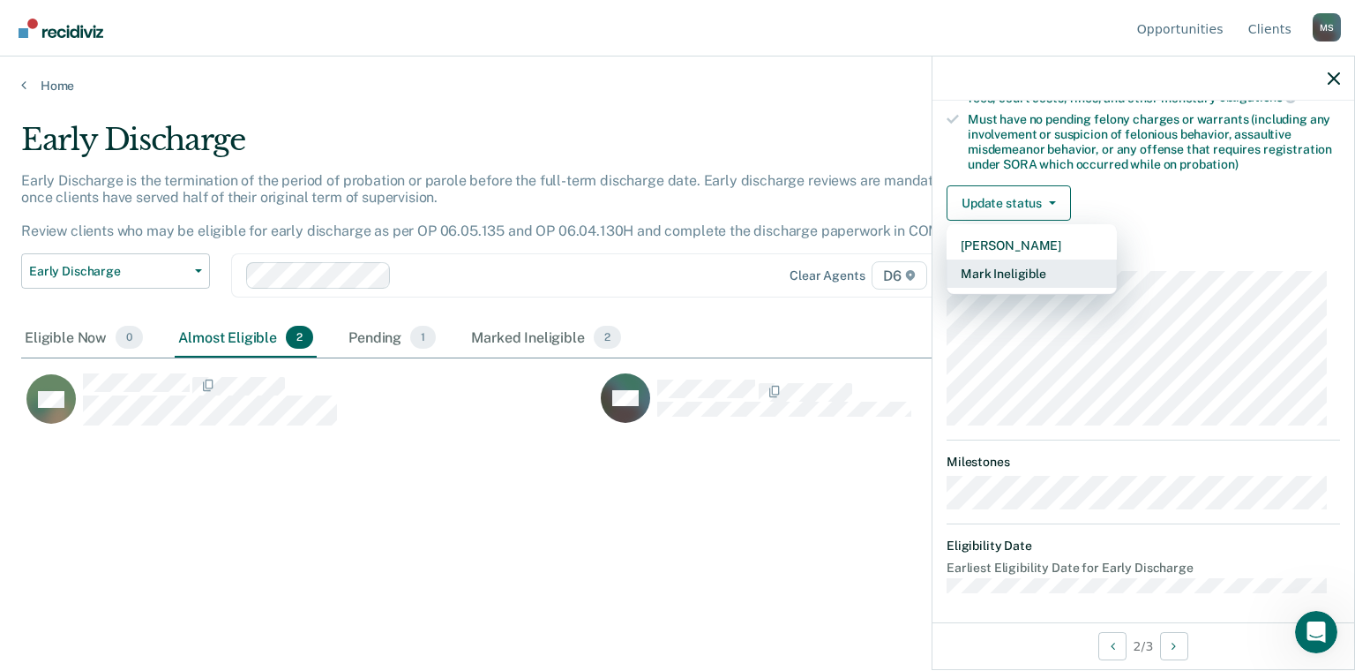
click at [1045, 268] on button "Mark Ineligible" at bounding box center [1032, 273] width 170 height 28
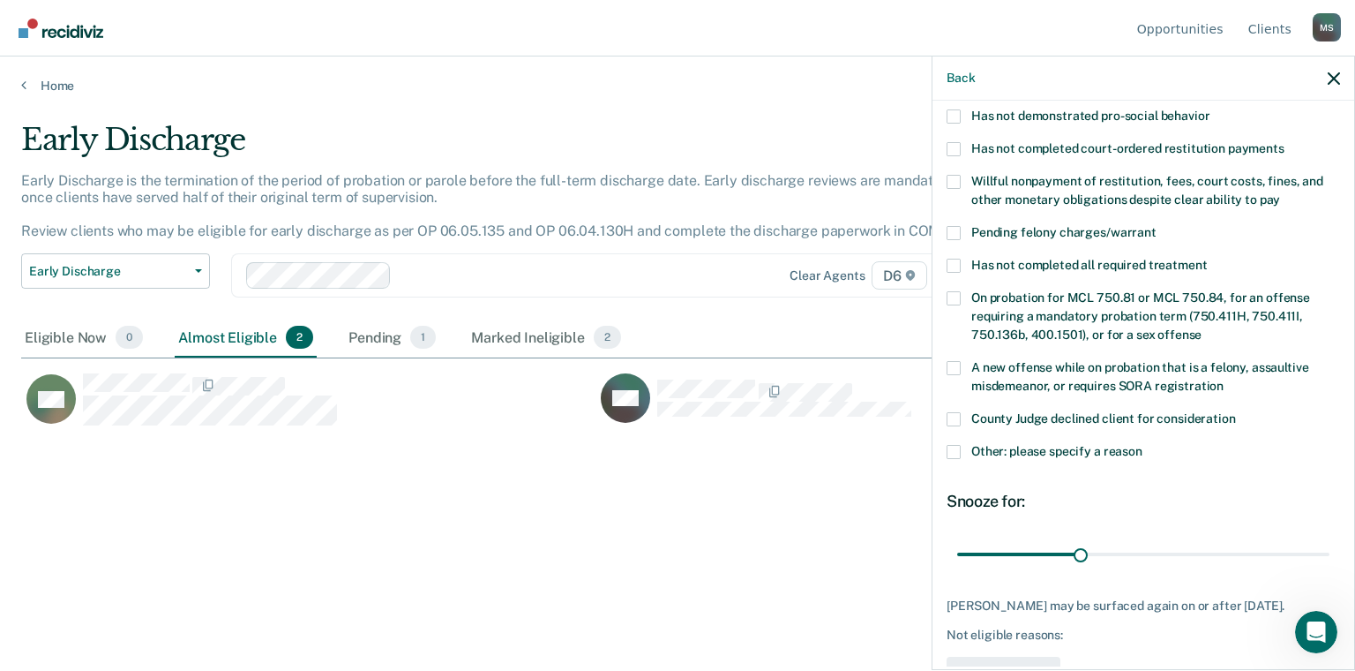
scroll to position [0, 0]
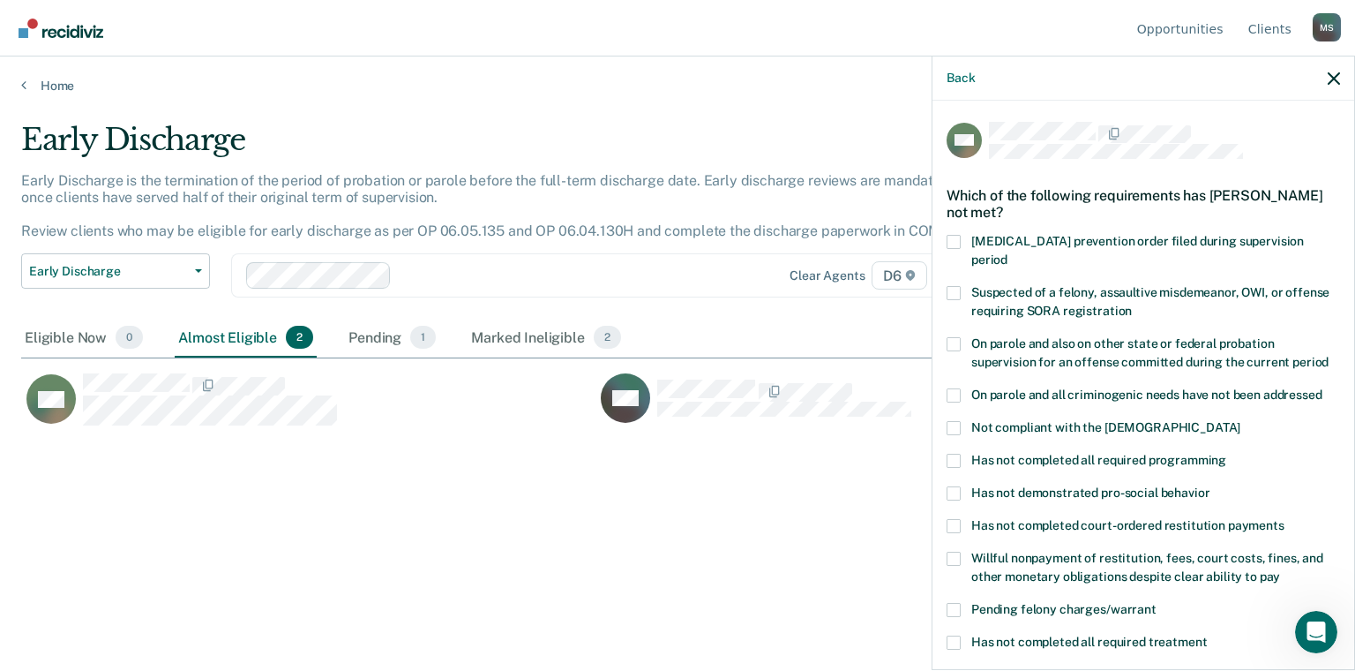
click at [960, 453] on label "Has not completed all required programming" at bounding box center [1143, 462] width 393 height 19
click at [1226, 453] on input "Has not completed all required programming" at bounding box center [1226, 453] width 0 height 0
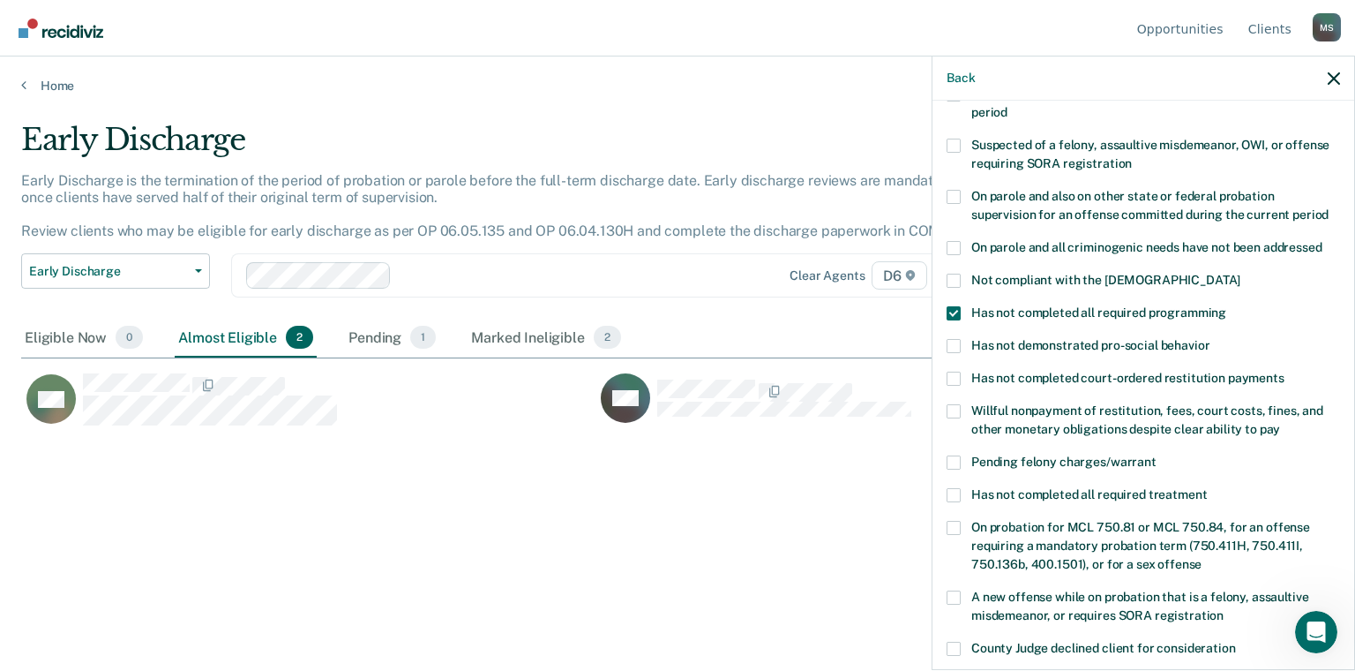
scroll to position [176, 0]
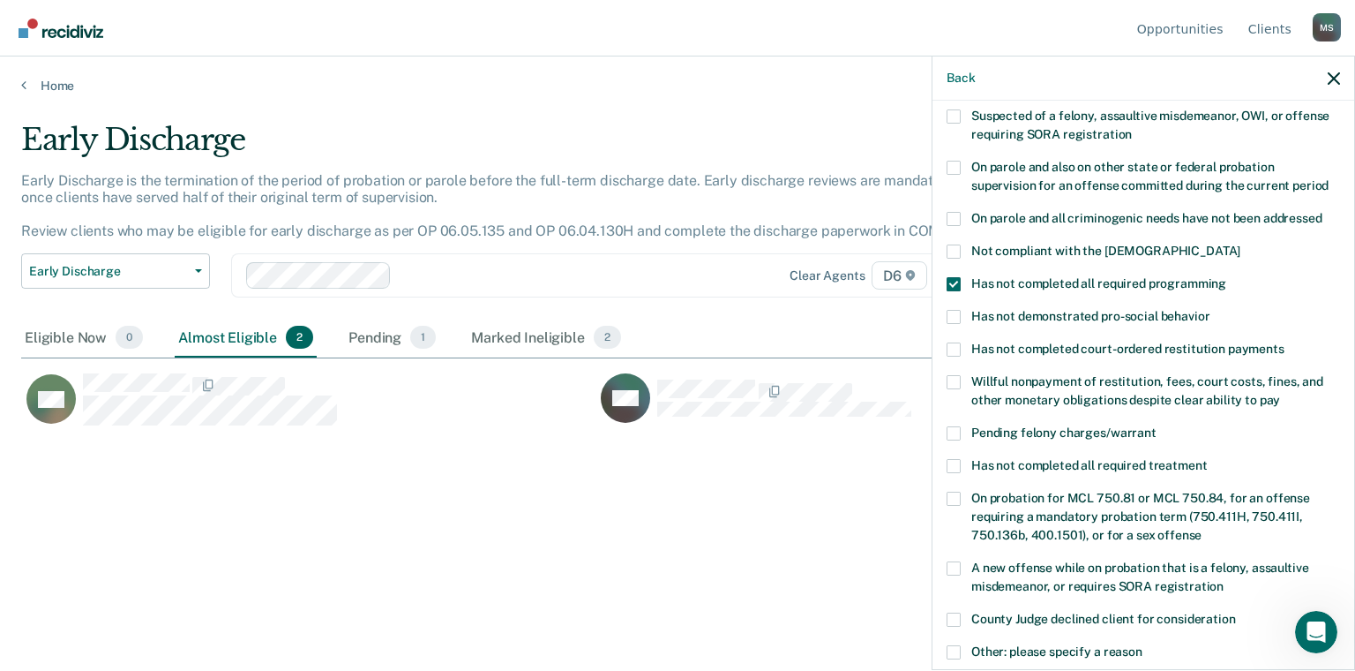
click at [1108, 500] on span "On probation for MCL 750.81 or MCL 750.84, for an offense requiring a mandatory…" at bounding box center [1140, 516] width 339 height 51
click at [1202, 528] on input "On probation for MCL 750.81 or MCL 750.84, for an offense requiring a mandatory…" at bounding box center [1202, 528] width 0 height 0
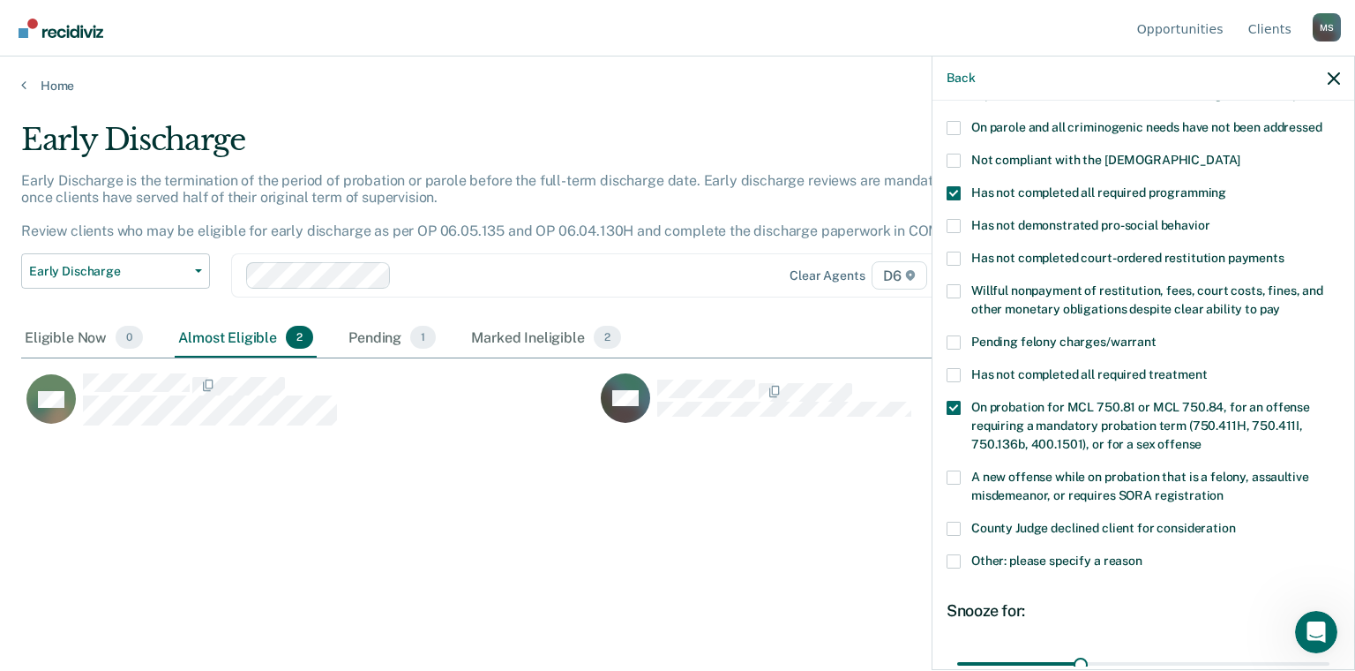
scroll to position [289, 0]
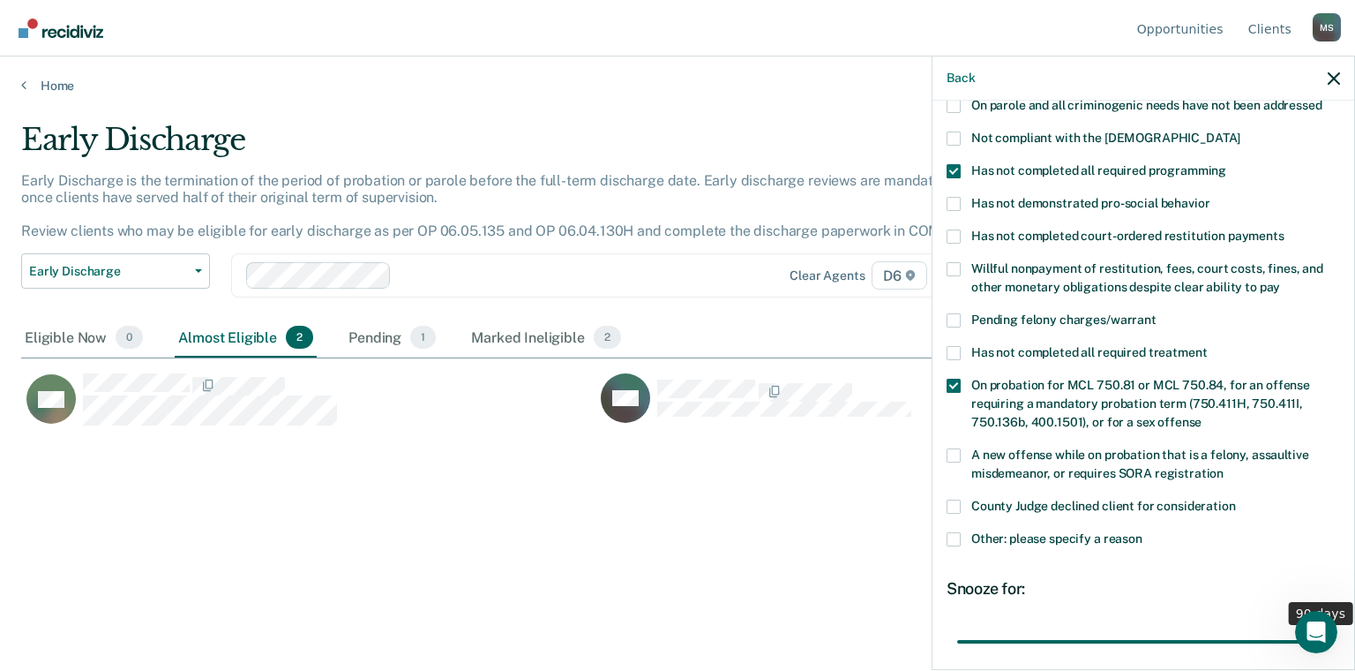
drag, startPoint x: 1078, startPoint y: 625, endPoint x: 1354, endPoint y: 623, distance: 276.2
type input "90"
click at [1330, 626] on input "range" at bounding box center [1143, 641] width 372 height 31
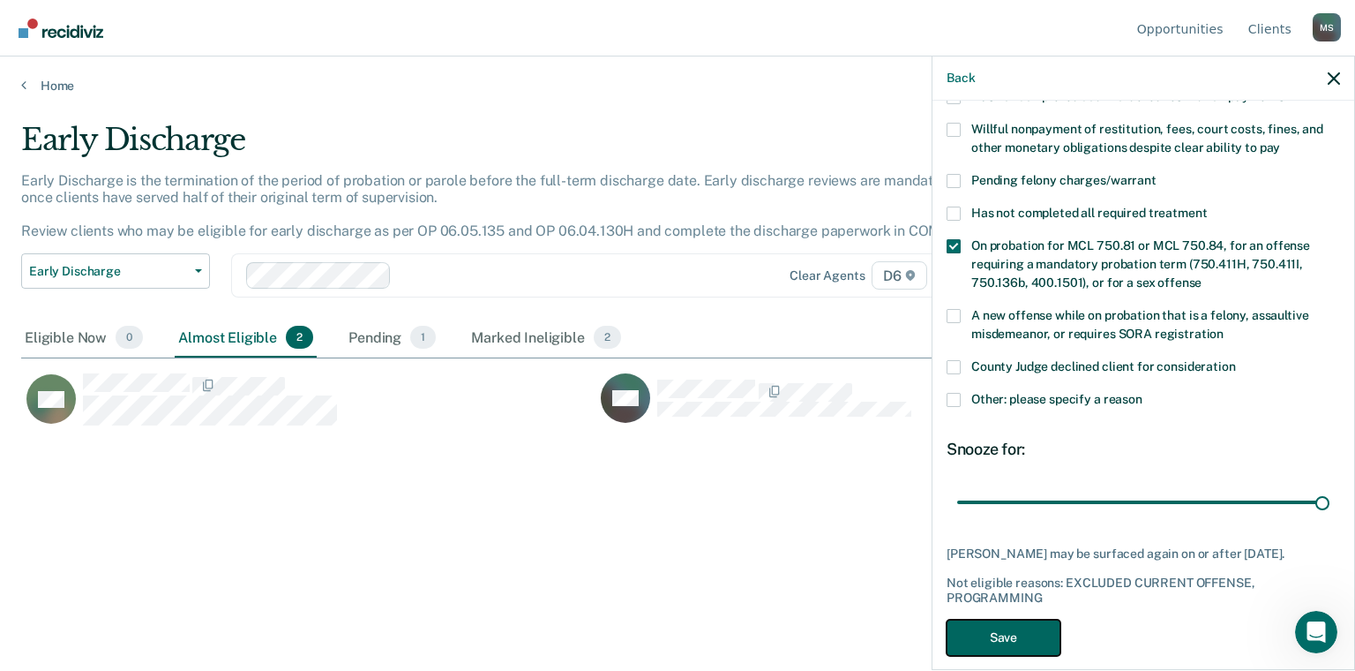
click at [1020, 619] on button "Save" at bounding box center [1004, 637] width 114 height 36
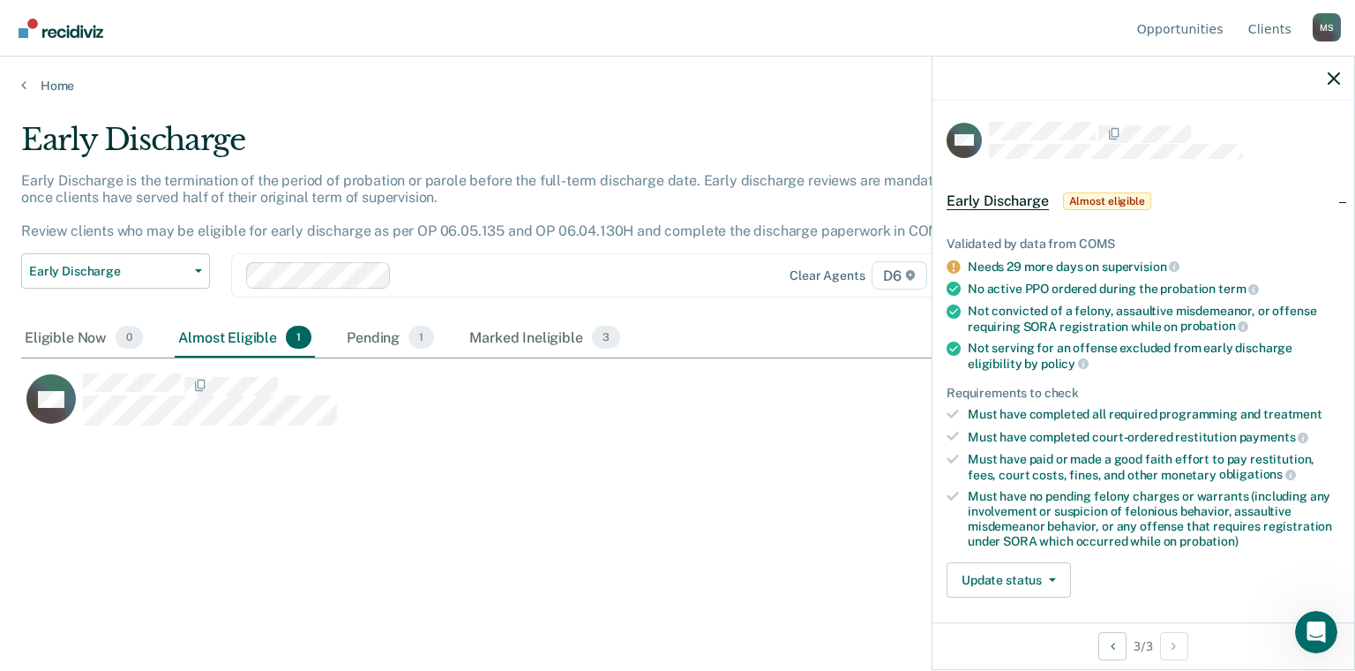
scroll to position [0, 0]
click at [529, 339] on div "Marked Ineligible 3" at bounding box center [545, 338] width 158 height 39
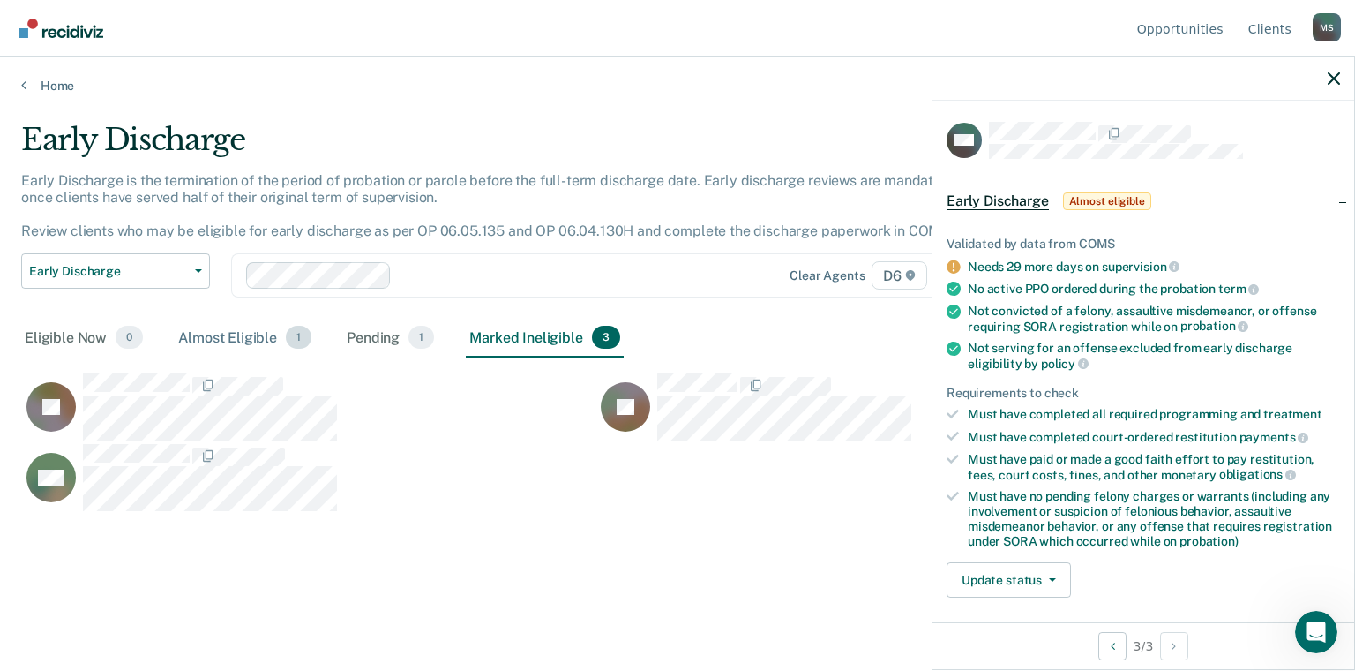
click at [225, 341] on div "Almost Eligible 1" at bounding box center [245, 338] width 140 height 39
